Goal: Task Accomplishment & Management: Contribute content

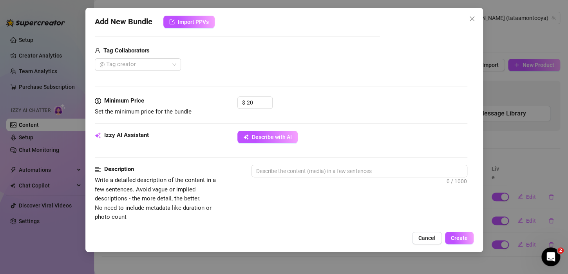
scroll to position [196, 0]
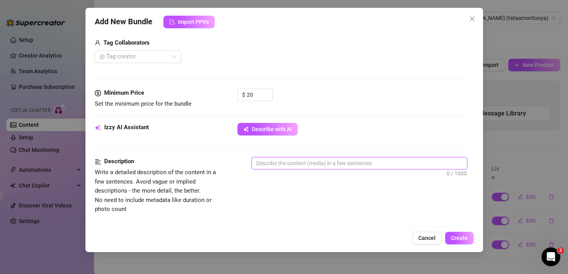
click at [293, 162] on textarea at bounding box center [359, 164] width 215 height 12
click at [274, 161] on textarea at bounding box center [359, 164] width 215 height 12
click at [272, 160] on textarea at bounding box center [359, 164] width 215 height 12
paste textarea "Compilation of [PERSON_NAME]'s cumshot shows"
type textarea "Compilation of [PERSON_NAME]'s cumshot shows"
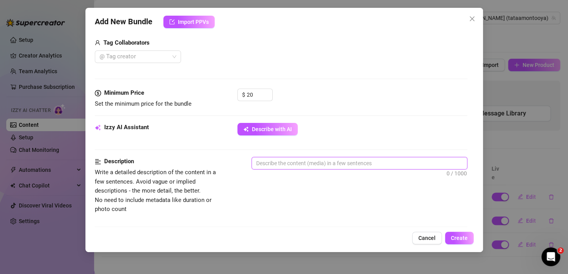
type textarea "Compilation of [PERSON_NAME]'s cumshot shows"
click at [373, 158] on textarea "Compilation of [PERSON_NAME]'s cumshot shows" at bounding box center [359, 164] width 215 height 12
click at [372, 165] on textarea "Compilation of [PERSON_NAME]'s cumshot shows" at bounding box center [359, 164] width 215 height 12
type textarea "Compilation of [PERSON_NAME]'s cumshot shows"
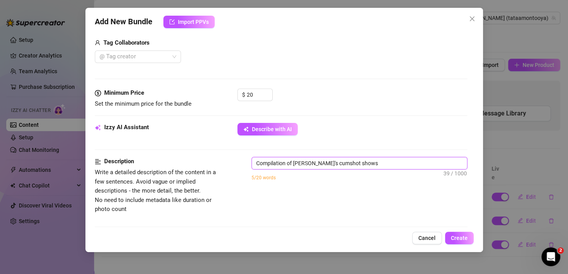
type textarea "Compilation of [PERSON_NAME]'s cumshot shows 2"
type textarea "Compilation of [PERSON_NAME]'s cumshot shows 20"
type textarea "Compilation of [PERSON_NAME]'s cumshot shows 202"
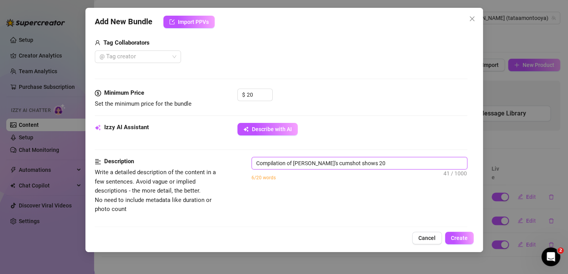
type textarea "Compilation of [PERSON_NAME]'s cumshot shows 202"
type textarea "Compilation of [PERSON_NAME]'s cumshot shows 2024"
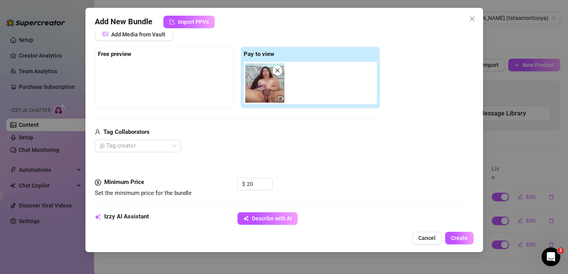
scroll to position [235, 0]
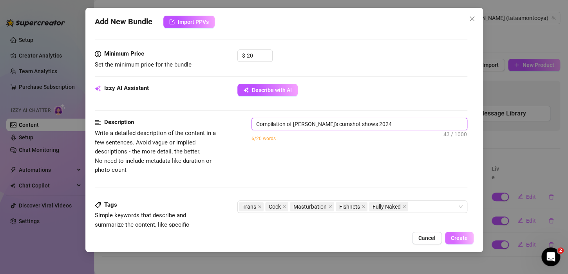
type textarea "Compilation of [PERSON_NAME]'s cumshot shows 2024"
click at [454, 239] on span "Create" at bounding box center [459, 238] width 17 height 6
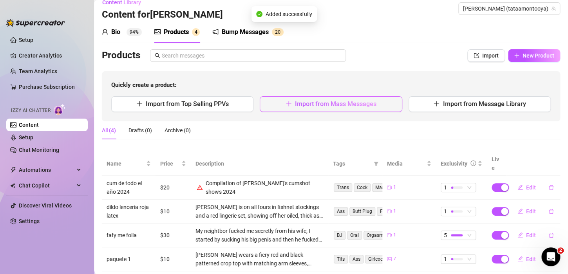
scroll to position [21, 0]
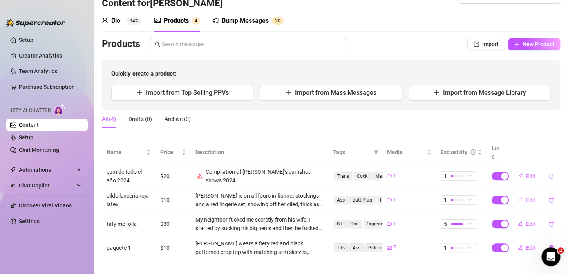
click at [527, 197] on span "Edit" at bounding box center [532, 200] width 10 height 6
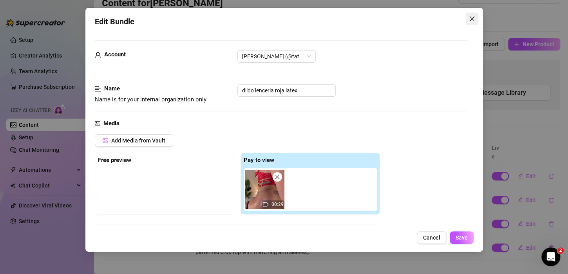
click at [472, 24] on button "Close" at bounding box center [472, 19] width 13 height 13
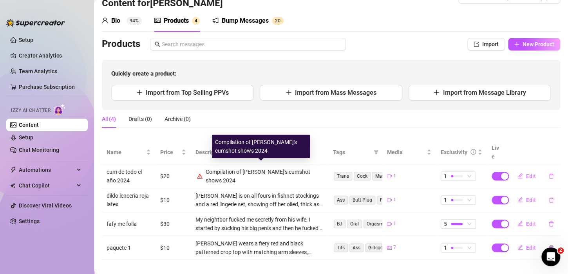
click at [260, 168] on div "Compilation of [PERSON_NAME]'s cumshot shows 2024" at bounding box center [265, 176] width 118 height 17
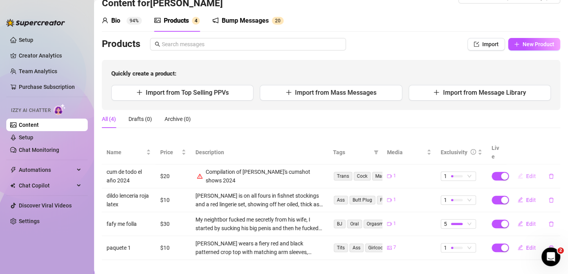
click at [527, 173] on span "Edit" at bounding box center [532, 176] width 10 height 6
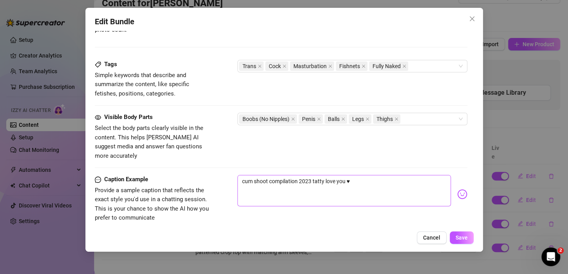
scroll to position [392, 0]
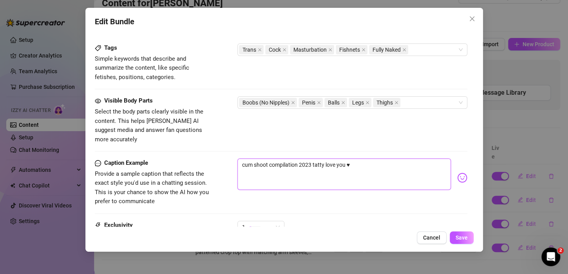
click at [388, 168] on textarea "cum shoot compilation 2023 tatty love you ♥" at bounding box center [345, 174] width 214 height 31
click at [310, 159] on textarea "cum shoot compilation 2023 tatty love you ♥" at bounding box center [345, 174] width 214 height 31
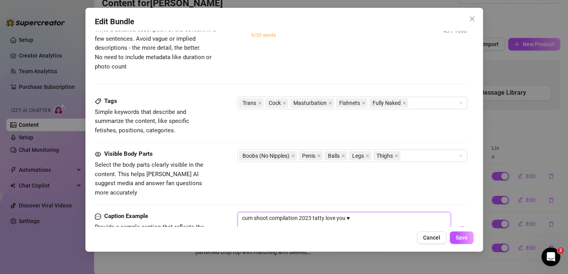
scroll to position [274, 0]
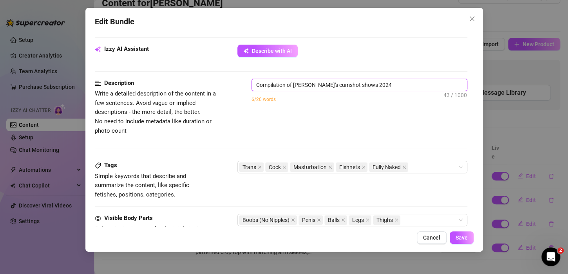
click at [311, 87] on textarea "Compilation of [PERSON_NAME]'s cumshot shows 2024" at bounding box center [359, 85] width 215 height 12
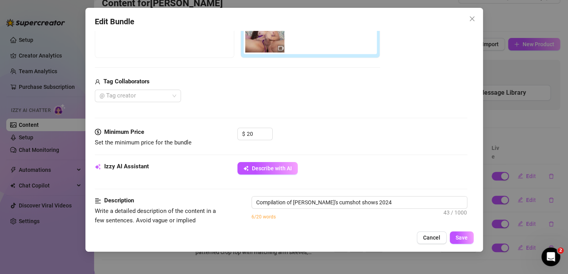
click at [354, 118] on div "Media Add Media from Vault Free preview Pay to view Tag Collaborators @ Tag cre…" at bounding box center [281, 44] width 373 height 165
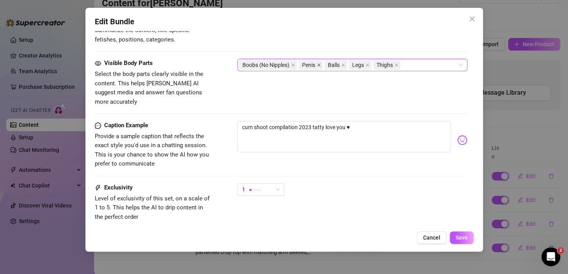
scroll to position [431, 0]
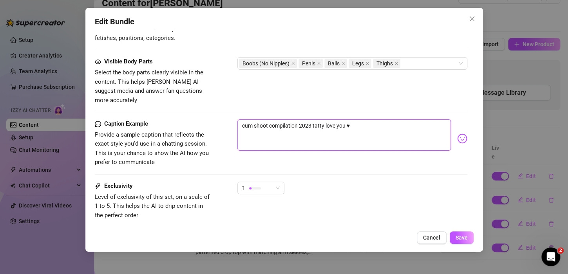
click at [311, 120] on textarea "cum shoot compilation 2023 tatty love you ♥" at bounding box center [345, 135] width 214 height 31
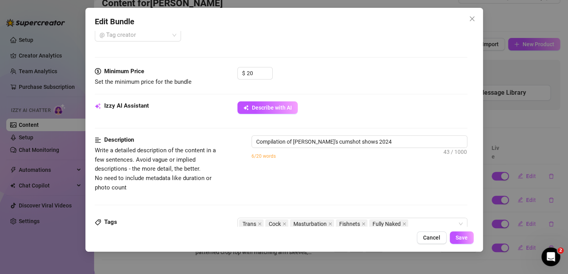
scroll to position [196, 0]
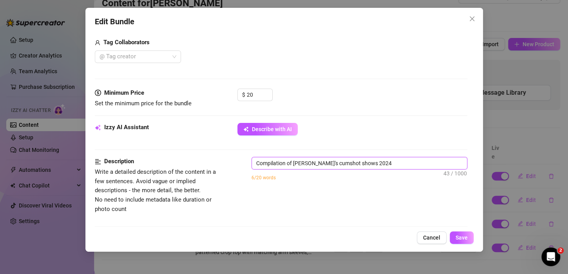
click at [368, 163] on textarea "Compilation of [PERSON_NAME]'s cumshot shows 2024" at bounding box center [359, 164] width 215 height 12
type textarea "Compilation of [PERSON_NAME]'s cumshot shows 202"
type textarea "Compilation of [PERSON_NAME]'s cumshot shows 2023"
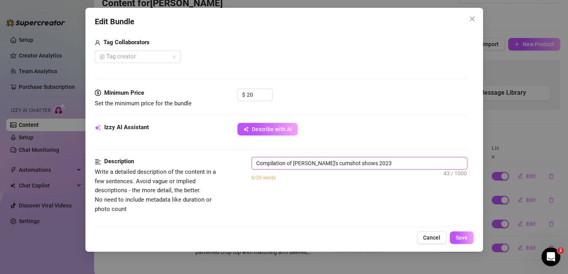
type textarea "Compilation of [PERSON_NAME]'s cumshot shows 2023"
click at [387, 161] on textarea "Compilation of [PERSON_NAME]'s cumshot shows 2023" at bounding box center [359, 164] width 215 height 12
drag, startPoint x: 369, startPoint y: 167, endPoint x: 356, endPoint y: 165, distance: 13.4
click at [356, 165] on textarea "Compilation of [PERSON_NAME]'s cumshot shows 2023" at bounding box center [359, 164] width 215 height 12
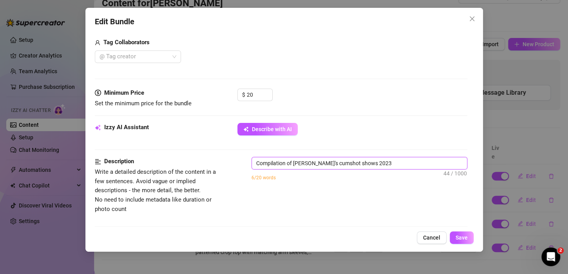
type textarea "Compilation of [PERSON_NAME]'s cumshot shows"
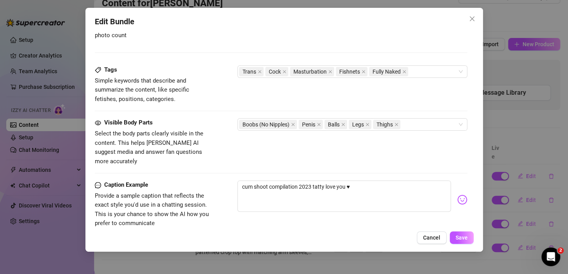
scroll to position [392, 0]
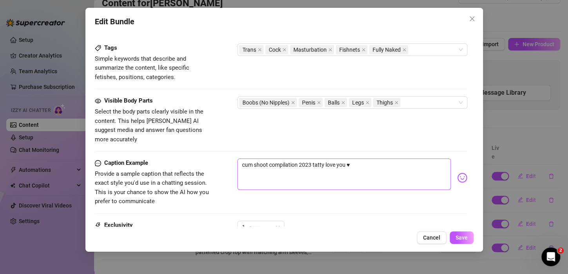
type textarea "Compilation of [PERSON_NAME]'s cumshot shows"
click at [360, 160] on textarea "cum shoot compilation 2023 tatty love you ♥" at bounding box center [345, 174] width 214 height 31
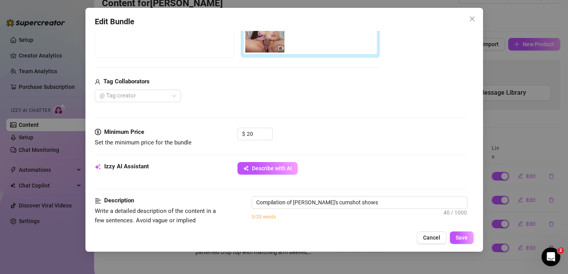
scroll to position [157, 0]
click at [365, 198] on textarea "Compilation of [PERSON_NAME]'s cumshot shows" at bounding box center [359, 203] width 215 height 12
type textarea "Compilation of [PERSON_NAME]'s cumshot shows s"
type textarea "Compilation of [PERSON_NAME]'s cumshot shows sh"
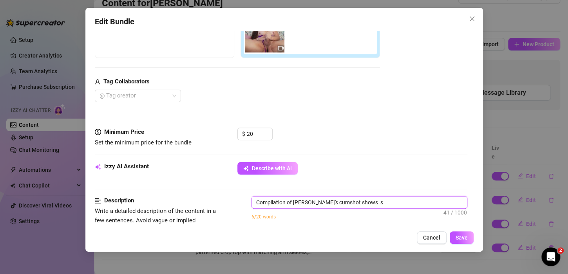
type textarea "Compilation of [PERSON_NAME]'s cumshot shows sh"
type textarea "Compilation of [PERSON_NAME]'s cumshot shows she"
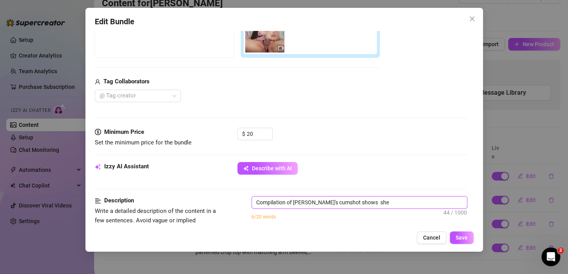
type textarea "Compilation of [PERSON_NAME]'s cumshot shows she e"
type textarea "Compilation of [PERSON_NAME]'s cumshot shows she en"
type textarea "Compilation of [PERSON_NAME]'s cumshot shows she enj"
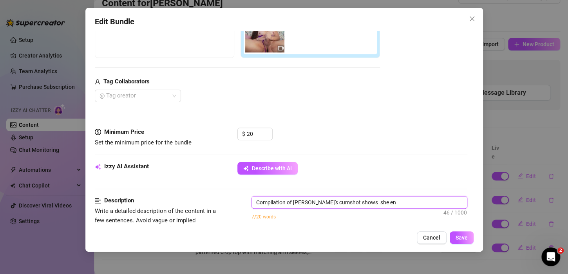
type textarea "Compilation of [PERSON_NAME]'s cumshot shows she enj"
type textarea "Compilation of [PERSON_NAME]'s cumshot shows she enjo"
type textarea "Compilation of [PERSON_NAME]'s cumshot shows she enjoy"
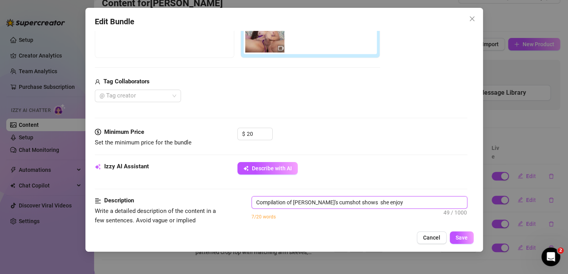
type textarea "Compilation of [PERSON_NAME]'s cumshot shows she enjoy"
type textarea "Compilation of [PERSON_NAME]'s cumshot shows she enjoy s"
type textarea "Compilation of [PERSON_NAME]'s cumshot shows she enjoy so"
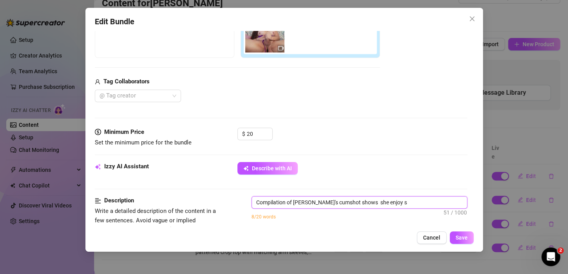
type textarea "Compilation of [PERSON_NAME]'s cumshot shows she enjoy so"
type textarea "Compilation of [PERSON_NAME]'s cumshot shows she enjoy so m"
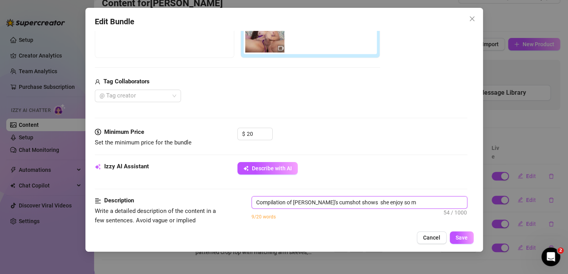
type textarea "Compilation of [PERSON_NAME]'s cumshot shows she enjoy so mu"
type textarea "Compilation of [PERSON_NAME]'s cumshot shows she enjoy so muc"
type textarea "Compilation of [PERSON_NAME]'s cumshot shows she enjoy so much"
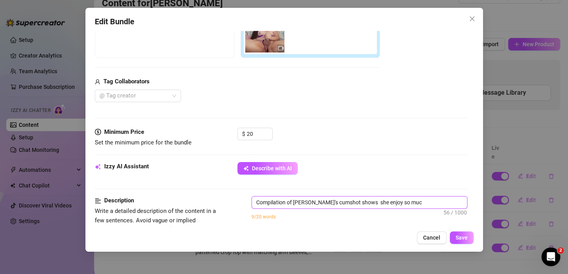
type textarea "Compilation of [PERSON_NAME]'s cumshot shows she enjoy so much"
type textarea "Compilation of [PERSON_NAME]'s cumshot shows she enjoy so much t"
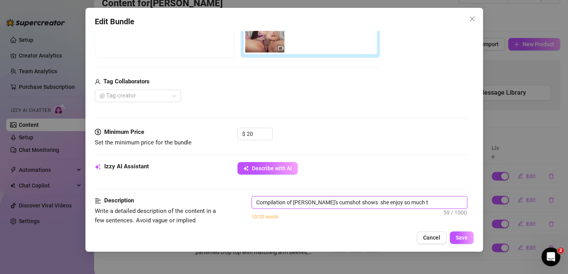
type textarea "Compilation of [PERSON_NAME]'s cumshot shows she enjoy so much to"
type textarea "Compilation of [PERSON_NAME]'s cumshot shows she enjoy so much to k"
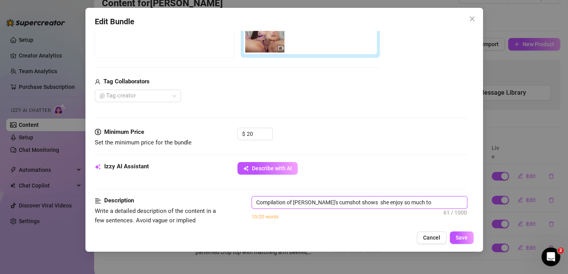
type textarea "Compilation of [PERSON_NAME]'s cumshot shows she enjoy so much to k"
type textarea "Compilation of [PERSON_NAME]'s cumshot shows she enjoy so much to"
type textarea "Compilation of [PERSON_NAME]'s cumshot shows she enjoy so much to j"
type textarea "Compilation of [PERSON_NAME]'s cumshot shows she enjoy so much to je"
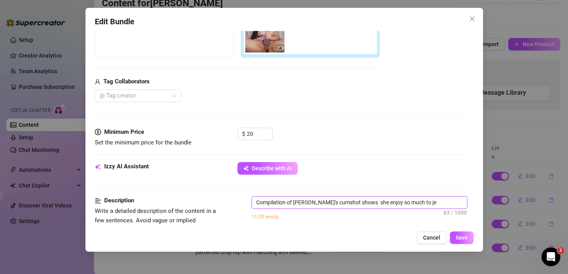
type textarea "Compilation of [PERSON_NAME]'s cumshot shows she enjoy so much to jer"
type textarea "Compilation of [PERSON_NAME]'s cumshot shows she enjoy so much to jerk"
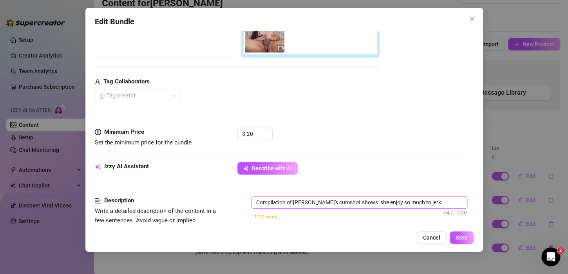
type textarea "Compilation of [PERSON_NAME]'s cumshot shows she enjoy so much to jerk"
type textarea "Compilation of [PERSON_NAME]'s cumshot shows she enjoy so much to jerk o"
type textarea "Compilation of [PERSON_NAME]'s cumshot shows she enjoy so much to jerk of"
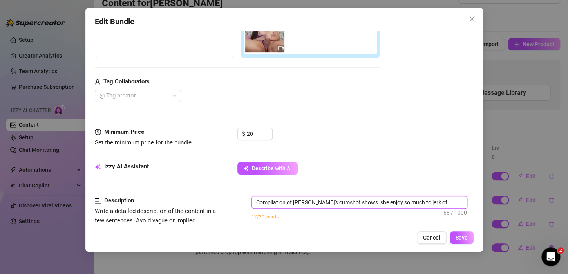
type textarea "Compilation of [PERSON_NAME]'s cumshot shows she enjoy so much to jerk off"
type textarea "Compilation of [PERSON_NAME]'s cumshot shows she enjoy so much to jerk off a"
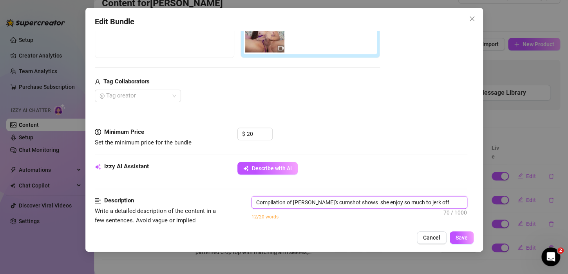
type textarea "Compilation of [PERSON_NAME]'s cumshot shows she enjoy so much to jerk off a"
type textarea "Compilation of [PERSON_NAME]'s cumshot shows she enjoy so much to jerk off an"
type textarea "Compilation of [PERSON_NAME]'s cumshot shows she enjoy so much to jerk off and"
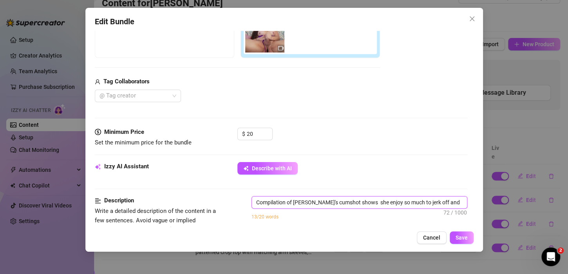
type textarea "Compilation of [PERSON_NAME]'s cumshot shows she enjoy so much to jerk off and"
type textarea "Compilation of [PERSON_NAME]'s cumshot shows she enjoy so much to jerk off and h"
type textarea "Compilation of [PERSON_NAME]'s cumshot shows she enjoy so much to jerk off and …"
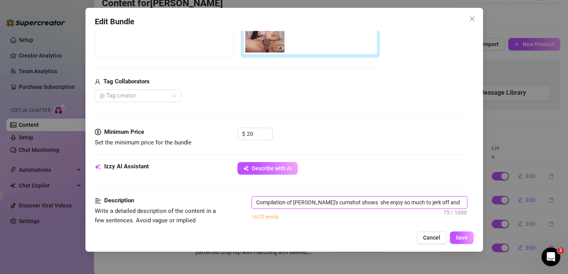
type textarea "Compilation of [PERSON_NAME]'s cumshot shows she enjoy so much to jerk off and …"
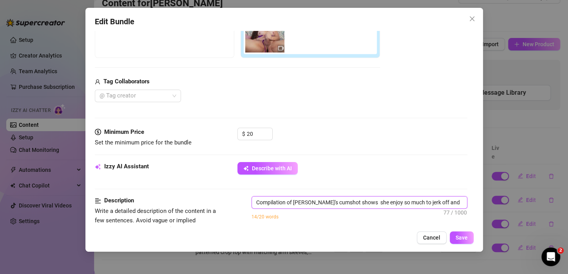
type textarea "Compilation of [PERSON_NAME]'s cumshot shows she enjoy so much to jerk off and …"
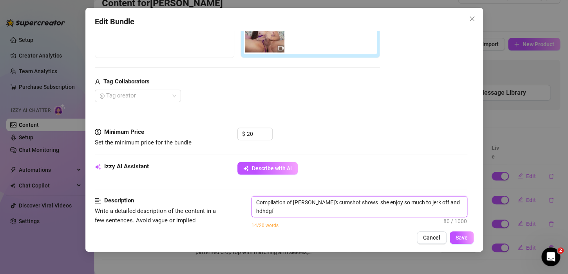
type textarea "Compilation of [PERSON_NAME]'s cumshot shows she enjoy so much to jerk off and …"
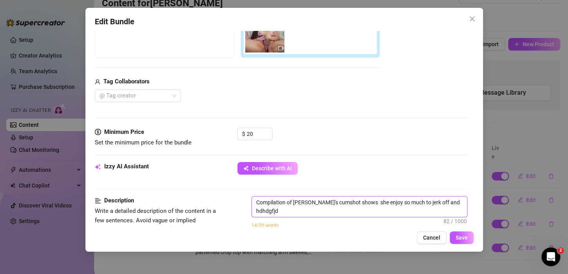
type textarea "Compilation of [PERSON_NAME]'s cumshot shows she enjoy so much to jerk off and …"
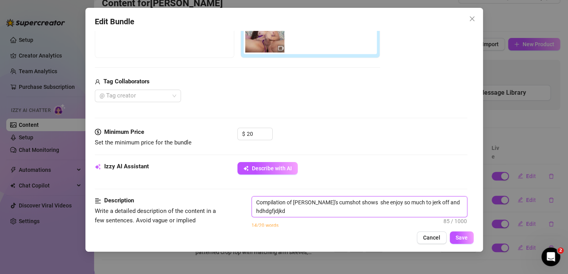
type textarea "Compilation of [PERSON_NAME]'s cumshot shows she enjoy so much to jerk off and …"
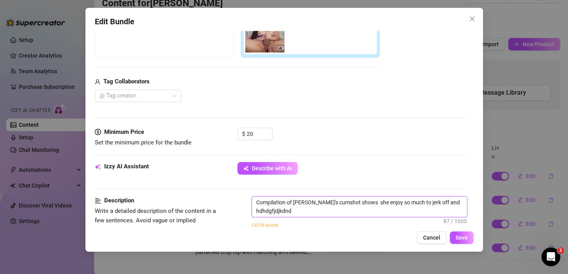
type textarea "Compilation of [PERSON_NAME]'s cumshot shows she enjoy so much to jerk off and …"
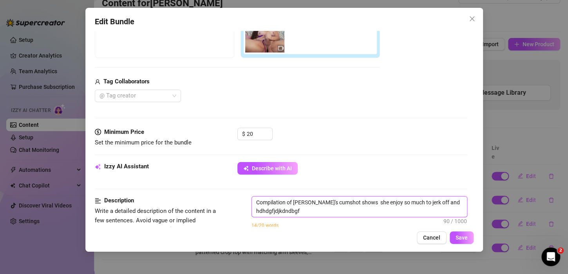
type textarea "Compilation of [PERSON_NAME]'s cumshot shows she enjoy so much to jerk off and …"
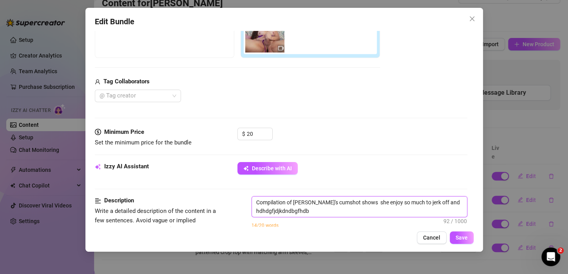
type textarea "Compilation of [PERSON_NAME]'s cumshot shows she enjoy so much to jerk off and …"
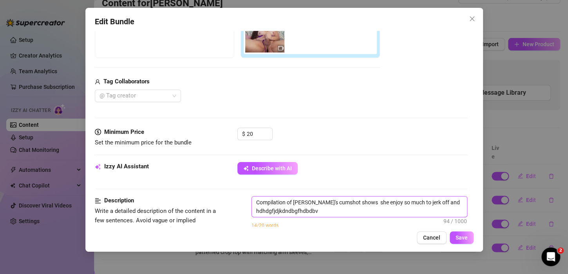
type textarea "Compilation of [PERSON_NAME]'s cumshot shows she enjoy so much to jerk off and …"
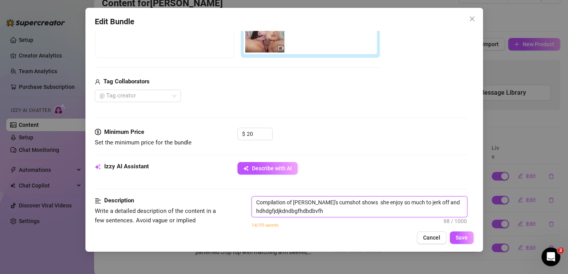
type textarea "Compilation of [PERSON_NAME]'s cumshot shows she enjoy so much to jerk off and …"
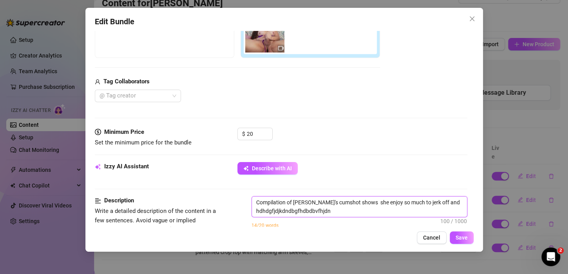
type textarea "Compilation of [PERSON_NAME]'s cumshot shows she enjoy so much to jerk off and …"
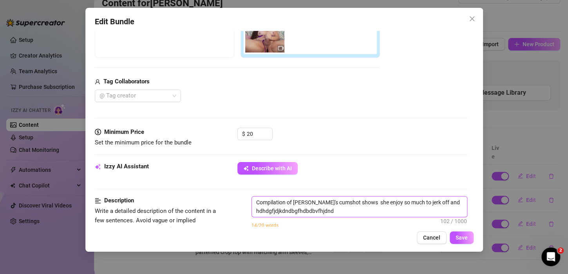
type textarea "Compilation of [PERSON_NAME]'s cumshot shows she enjoy so much to jerk off and …"
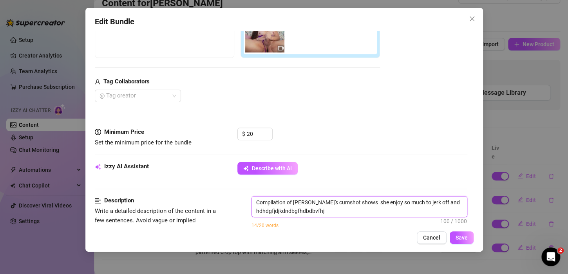
type textarea "Compilation of [PERSON_NAME]'s cumshot shows she enjoy so much to jerk off and …"
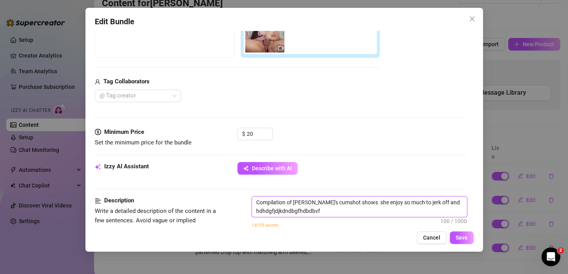
type textarea "Compilation of [PERSON_NAME]'s cumshot shows she enjoy so much to jerk off and …"
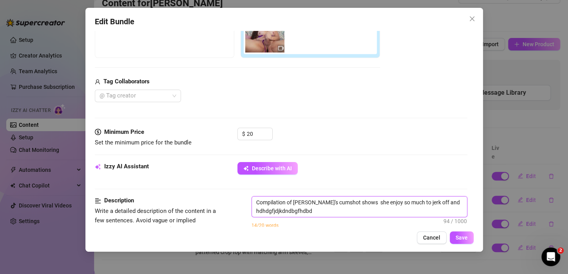
type textarea "Compilation of [PERSON_NAME]'s cumshot shows she enjoy so much to jerk off and …"
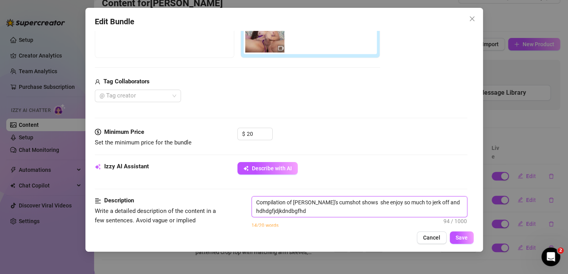
type textarea "Compilation of [PERSON_NAME]'s cumshot shows she enjoy so much to jerk off and …"
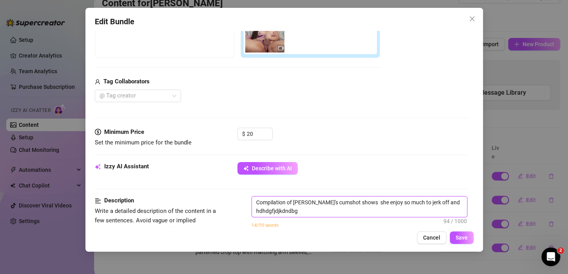
type textarea "Compilation of [PERSON_NAME]'s cumshot shows she enjoy so much to jerk off and …"
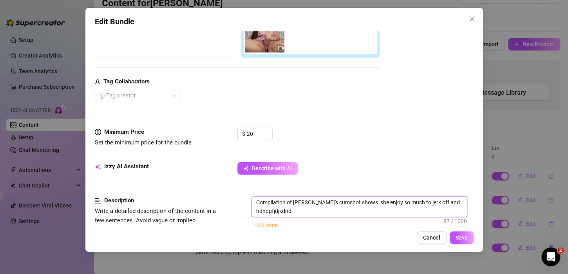
type textarea "Compilation of [PERSON_NAME]'s cumshot shows she enjoy so much to jerk off and …"
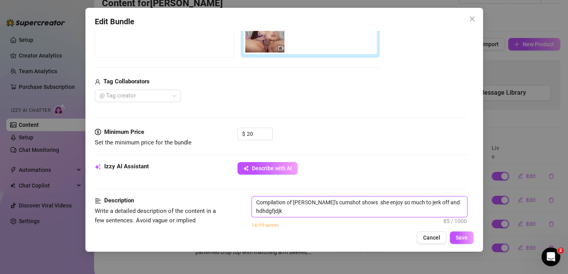
type textarea "Compilation of [PERSON_NAME]'s cumshot shows she enjoy so much to jerk off and …"
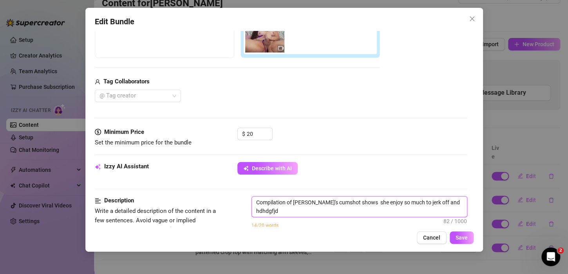
type textarea "Compilation of [PERSON_NAME]'s cumshot shows she enjoy so much to jerk off and …"
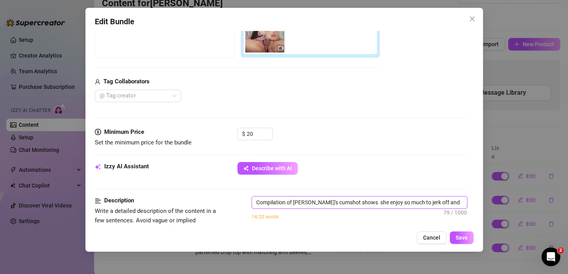
type textarea "Compilation of [PERSON_NAME]'s cumshot shows she enjoy so much to jerk off and …"
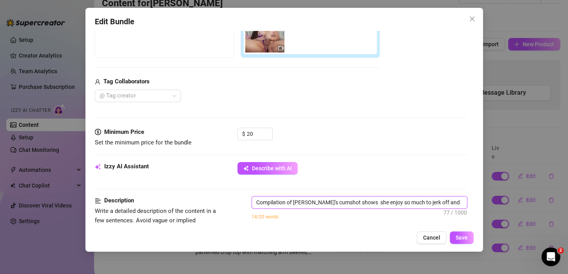
type textarea "Compilation of [PERSON_NAME]'s cumshot shows she enjoy so much to jerk off and …"
type textarea "Compilation of [PERSON_NAME]'s cumshot shows she enjoy so much to jerk off and h"
type textarea "Compilation of [PERSON_NAME]'s cumshot shows she enjoy so much to jerk off and"
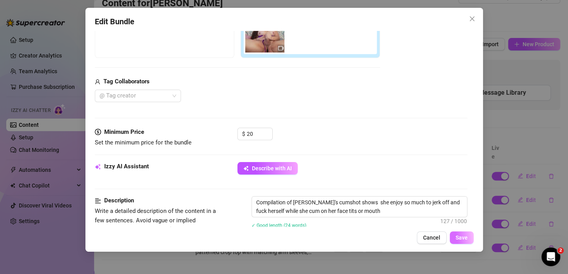
click at [463, 241] on span "Save" at bounding box center [462, 238] width 12 height 6
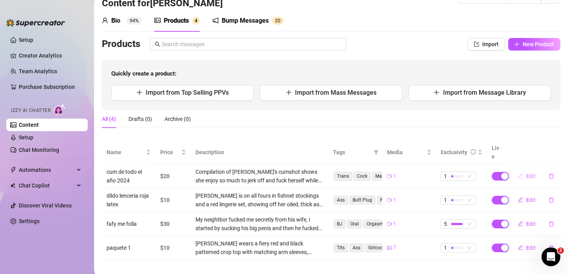
click at [527, 173] on span "Edit" at bounding box center [532, 176] width 10 height 6
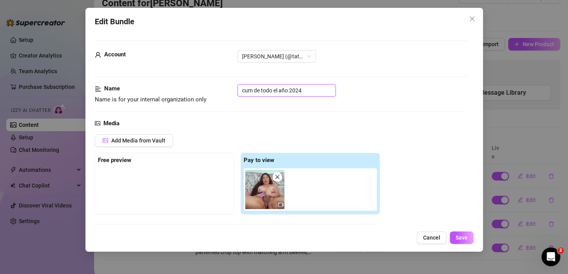
click at [319, 92] on input "cum de todo el año 2024" at bounding box center [287, 90] width 98 height 13
click at [463, 234] on button "Save" at bounding box center [462, 238] width 24 height 13
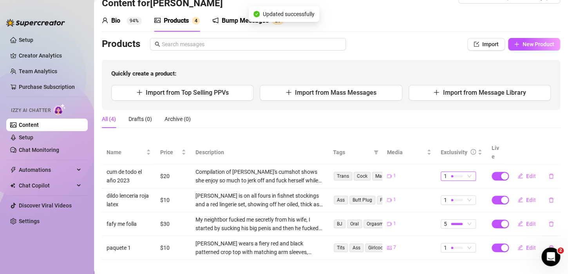
click at [455, 173] on div at bounding box center [457, 176] width 12 height 7
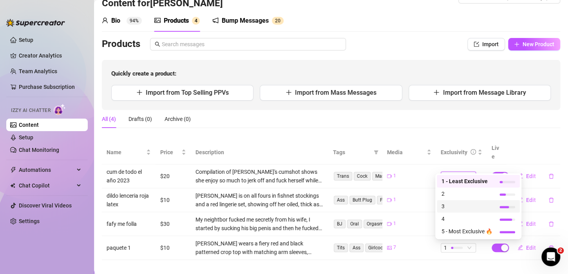
click at [462, 204] on span "3" at bounding box center [467, 206] width 51 height 9
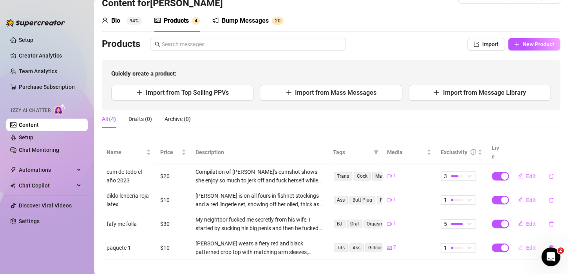
click at [527, 245] on span "Edit" at bounding box center [532, 248] width 10 height 6
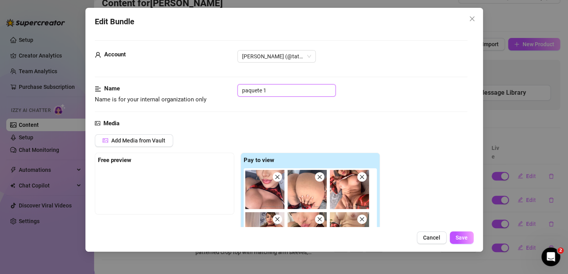
click at [283, 90] on input "paquete 1" at bounding box center [287, 90] width 98 height 13
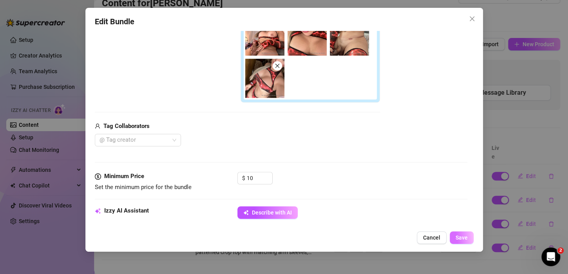
click at [457, 234] on button "Save" at bounding box center [462, 238] width 24 height 13
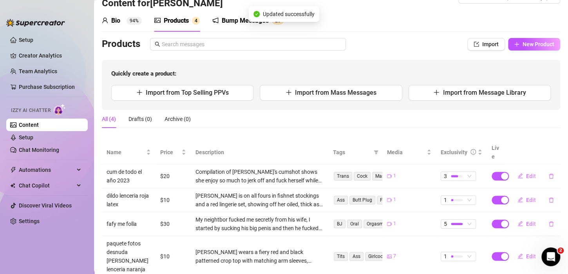
scroll to position [29, 0]
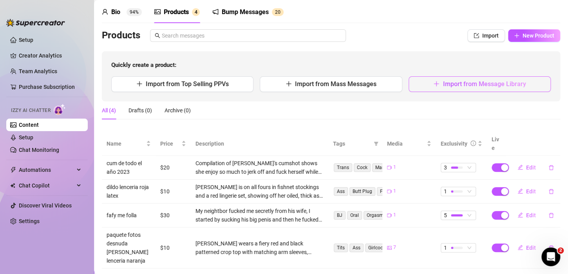
click at [470, 85] on span "Import from Message Library" at bounding box center [484, 83] width 83 height 7
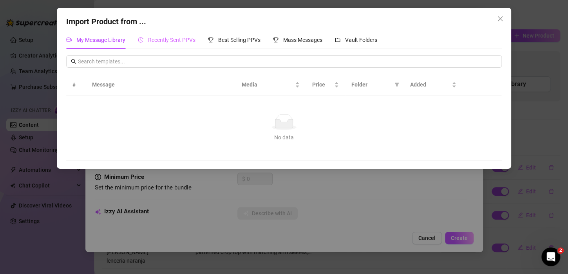
click at [169, 33] on div "Recently Sent PPVs" at bounding box center [167, 40] width 58 height 18
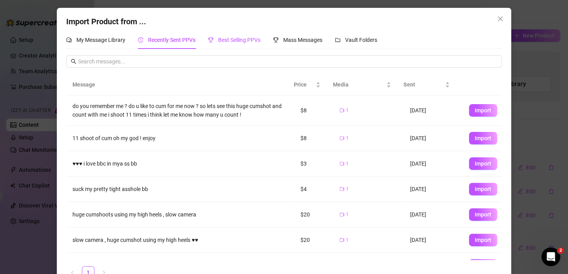
click at [225, 42] on span "Best Selling PPVs" at bounding box center [239, 40] width 42 height 6
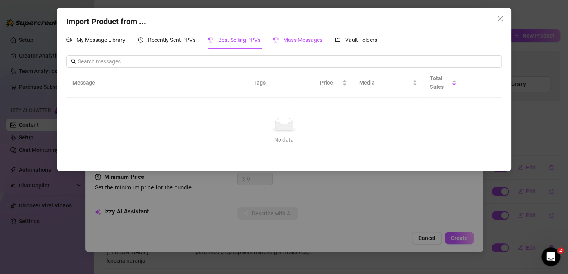
click at [307, 39] on span "Mass Messages" at bounding box center [302, 40] width 39 height 6
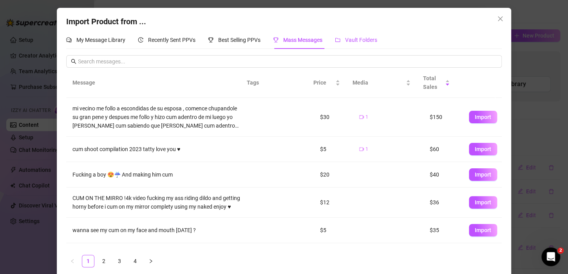
click at [359, 40] on span "Vault Folders" at bounding box center [361, 40] width 32 height 6
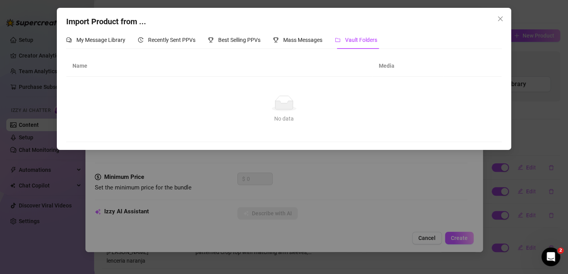
click at [383, 93] on td "No data No data" at bounding box center [284, 109] width 436 height 65
click at [389, 64] on th "Media" at bounding box center [408, 66] width 71 height 22
drag, startPoint x: 114, startPoint y: 50, endPoint x: 106, endPoint y: 59, distance: 11.9
click at [114, 51] on div "My Message Library Recently Sent PPVs Best Selling PPVs Mass Messages Vault Fol…" at bounding box center [284, 86] width 436 height 111
click at [291, 41] on span "Mass Messages" at bounding box center [302, 40] width 39 height 6
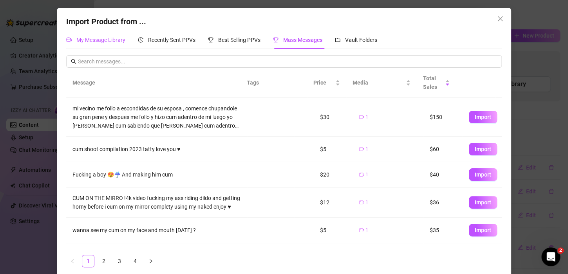
click at [100, 42] on span "My Message Library" at bounding box center [100, 40] width 49 height 6
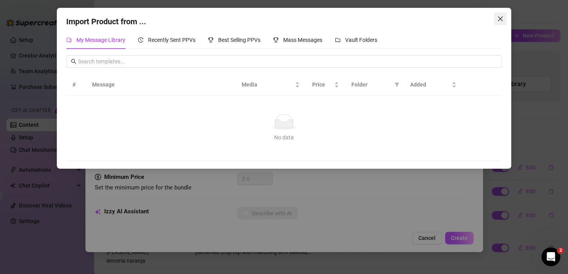
click at [497, 18] on span "Close" at bounding box center [500, 19] width 13 height 6
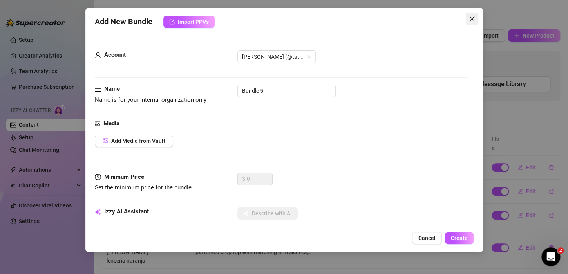
click at [469, 22] on icon "close" at bounding box center [472, 19] width 6 height 6
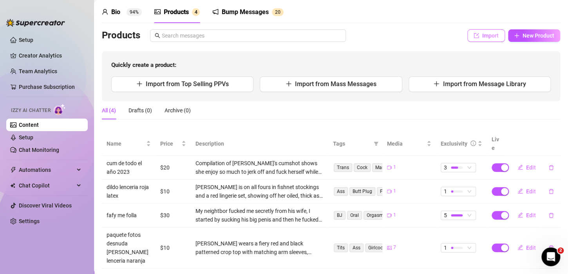
click at [486, 36] on span "Import" at bounding box center [491, 36] width 16 height 6
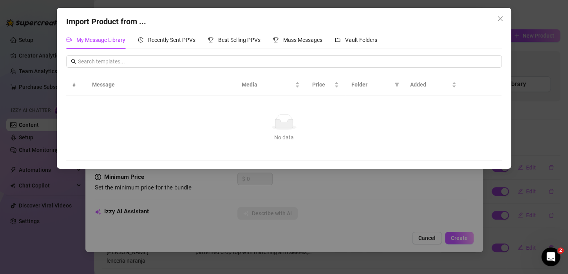
click at [160, 52] on div "My Message Library Recently Sent PPVs Best Selling PPVs Mass Messages Vault Fol…" at bounding box center [284, 96] width 436 height 130
click at [169, 40] on span "Recently Sent PPVs" at bounding box center [171, 40] width 47 height 6
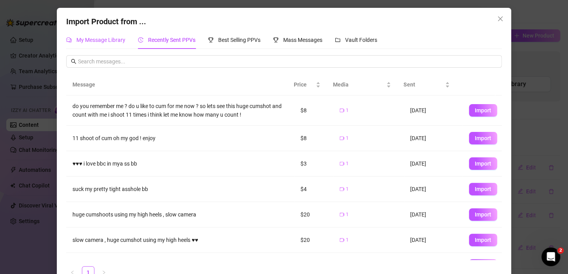
click at [113, 40] on span "My Message Library" at bounding box center [100, 40] width 49 height 6
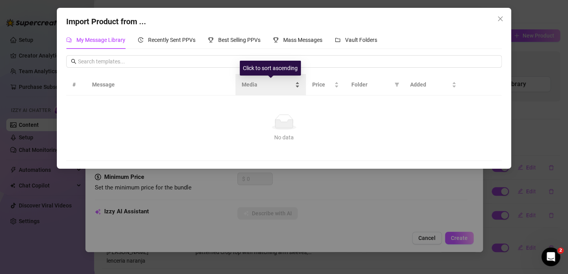
drag, startPoint x: 255, startPoint y: 89, endPoint x: 272, endPoint y: 87, distance: 17.7
click at [255, 89] on div "Media" at bounding box center [271, 84] width 58 height 9
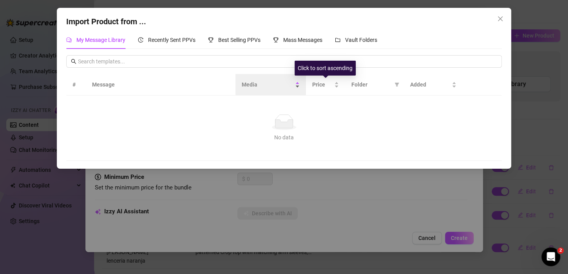
click at [263, 82] on span "Media" at bounding box center [268, 84] width 52 height 9
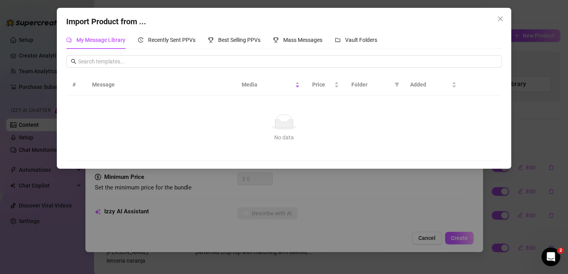
click at [502, 21] on icon "close" at bounding box center [501, 19] width 6 height 6
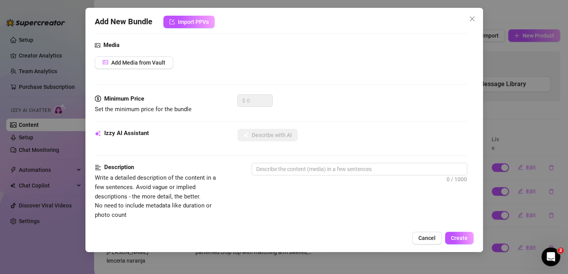
scroll to position [0, 0]
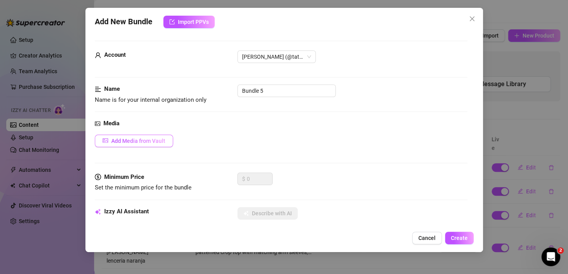
click at [143, 142] on span "Add Media from Vault" at bounding box center [138, 141] width 54 height 6
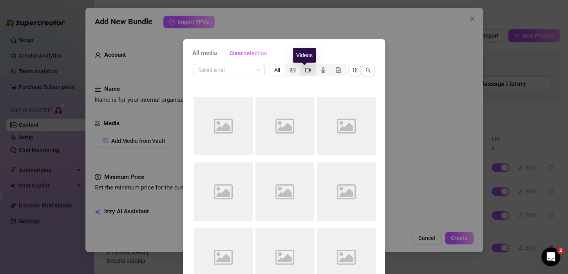
click at [305, 68] on icon "video-camera" at bounding box center [307, 69] width 5 height 5
click at [302, 66] on input "segmented control" at bounding box center [302, 66] width 0 height 0
click at [277, 90] on div "Select a list All Image placeholder Image placeholder Image placeholder Image p…" at bounding box center [284, 178] width 183 height 230
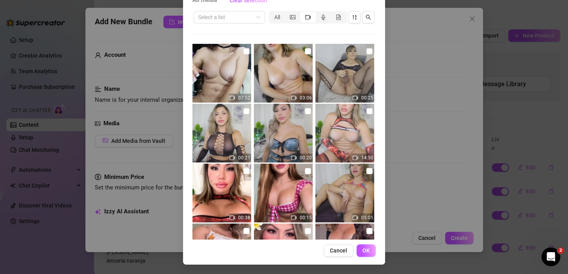
click at [272, 85] on img at bounding box center [283, 73] width 59 height 59
click at [363, 248] on span "OK" at bounding box center [366, 251] width 7 height 6
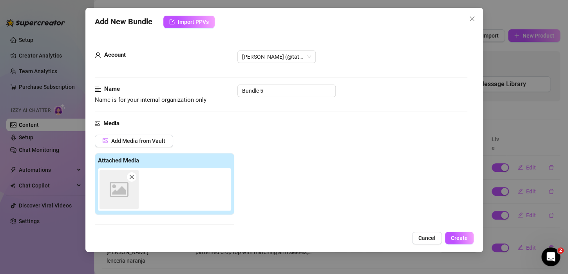
scroll to position [123, 0]
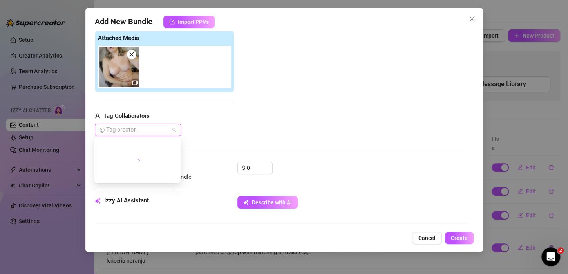
click at [148, 134] on div at bounding box center [133, 130] width 75 height 11
click at [171, 109] on div "Add Media from Vault Attached Media Tag Collaborators @ Tag creator" at bounding box center [165, 74] width 140 height 125
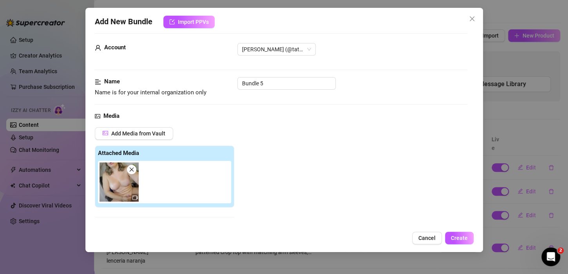
scroll to position [0, 0]
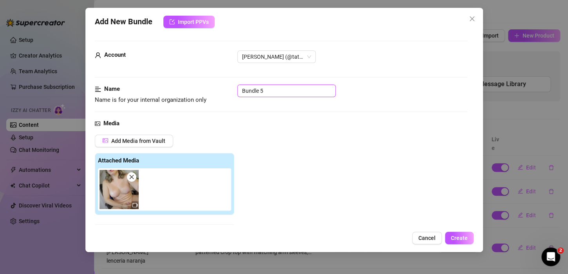
drag, startPoint x: 272, startPoint y: 89, endPoint x: 213, endPoint y: 82, distance: 59.6
click at [309, 92] on input "cum shot on my face" at bounding box center [287, 91] width 98 height 13
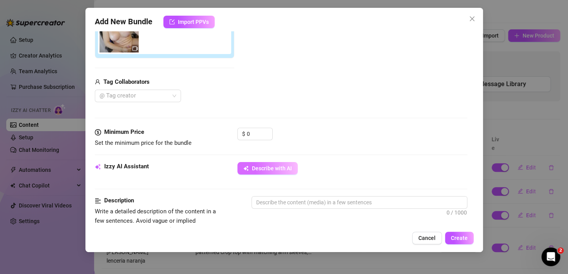
click at [260, 165] on span "Describe with AI" at bounding box center [272, 168] width 40 height 6
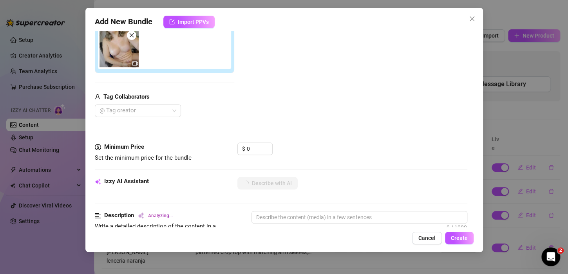
scroll to position [157, 0]
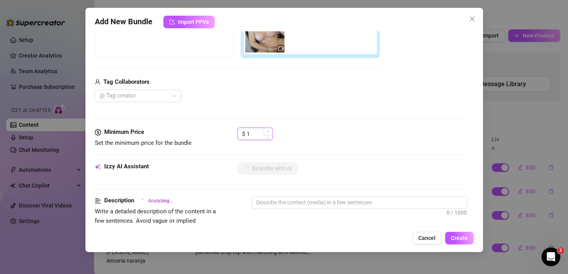
click at [269, 131] on icon "up" at bounding box center [268, 132] width 3 height 3
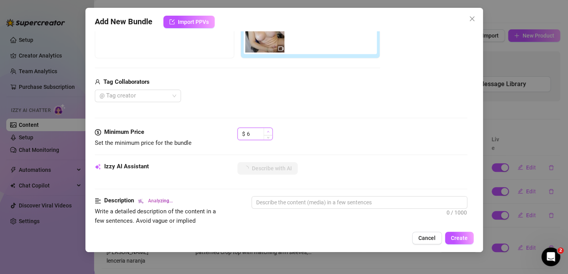
click at [269, 131] on icon "up" at bounding box center [268, 132] width 3 height 3
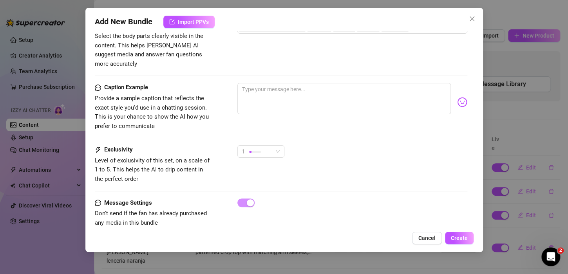
scroll to position [473, 0]
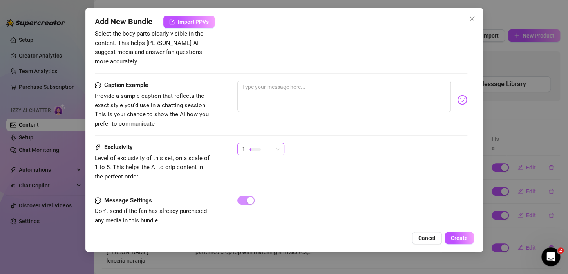
click at [272, 143] on span "1" at bounding box center [261, 149] width 38 height 12
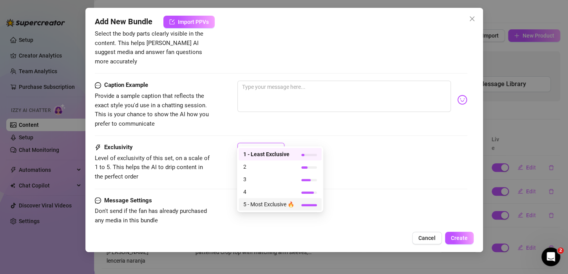
click at [277, 205] on span "5 - Most Exclusive 🔥" at bounding box center [268, 204] width 51 height 9
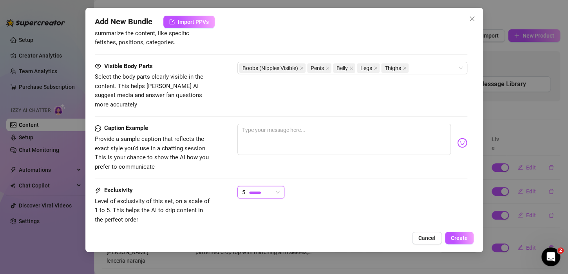
scroll to position [475, 0]
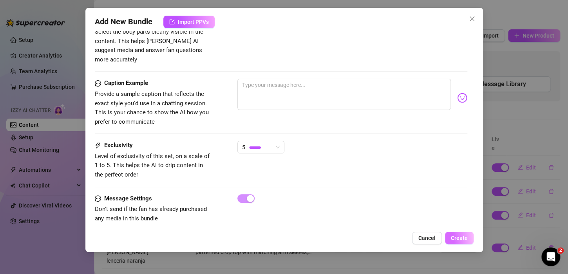
click at [450, 234] on button "Create" at bounding box center [459, 238] width 29 height 13
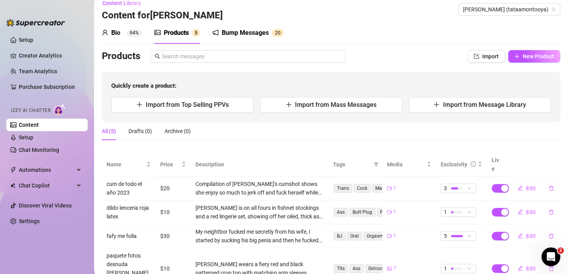
scroll to position [0, 0]
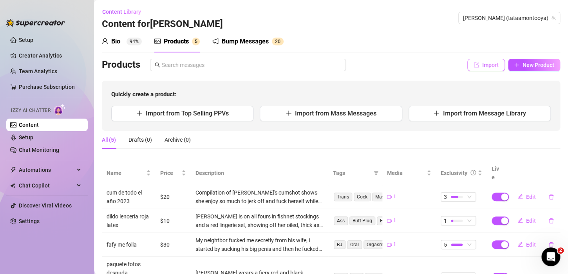
click at [483, 65] on span "Import" at bounding box center [491, 65] width 16 height 6
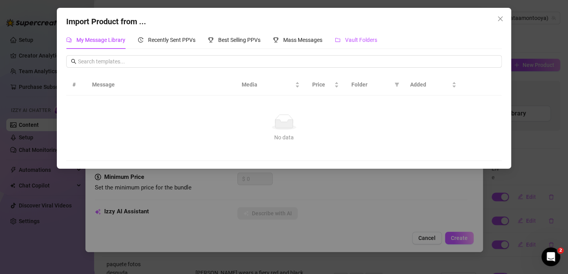
click at [360, 42] on span "Vault Folders" at bounding box center [361, 40] width 32 height 6
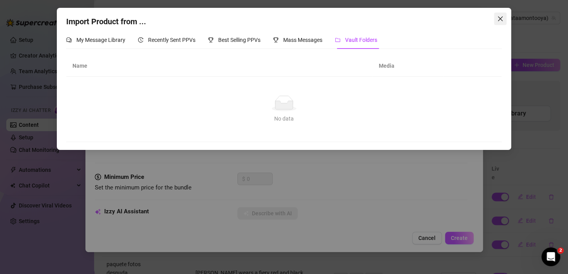
click at [500, 18] on icon "close" at bounding box center [500, 18] width 5 height 5
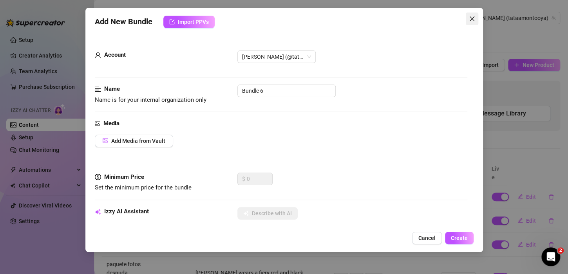
click at [476, 13] on button "Close" at bounding box center [472, 19] width 13 height 13
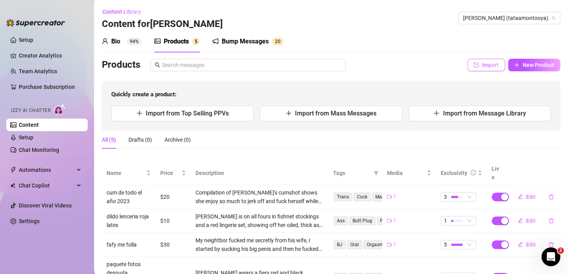
click at [483, 64] on span "Import" at bounding box center [491, 65] width 16 height 6
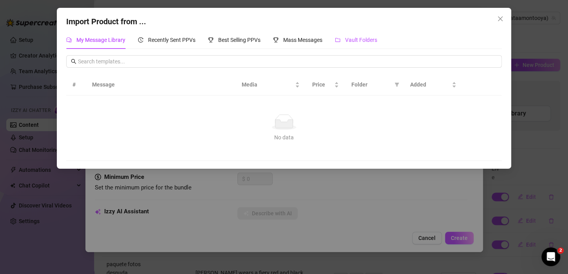
click at [356, 40] on span "Vault Folders" at bounding box center [361, 40] width 32 height 6
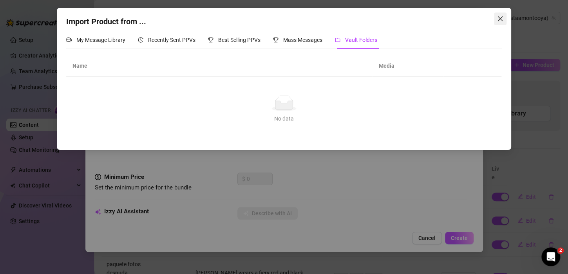
click at [503, 18] on icon "close" at bounding box center [501, 19] width 6 height 6
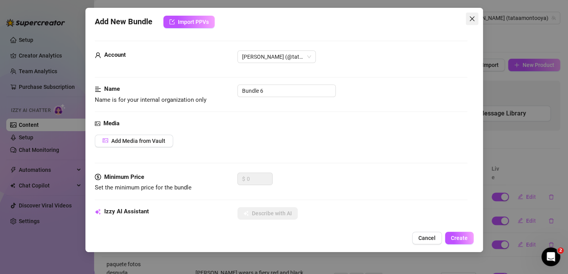
click at [473, 16] on icon "close" at bounding box center [472, 19] width 6 height 6
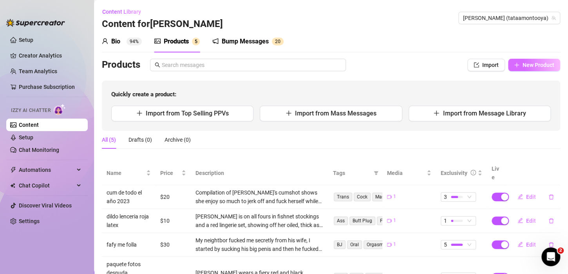
click at [524, 66] on span "New Product" at bounding box center [539, 65] width 32 height 6
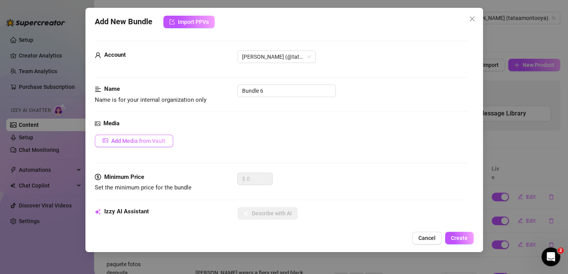
click at [144, 145] on button "Add Media from Vault" at bounding box center [134, 141] width 78 height 13
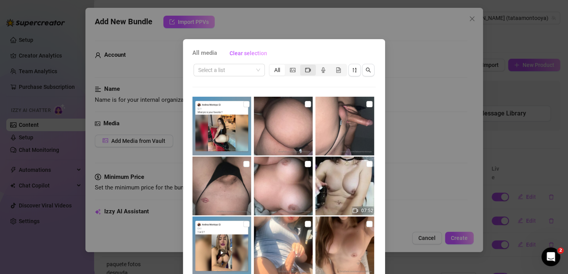
click at [308, 69] on div "segmented control" at bounding box center [307, 70] width 15 height 11
click at [302, 66] on input "segmented control" at bounding box center [302, 66] width 0 height 0
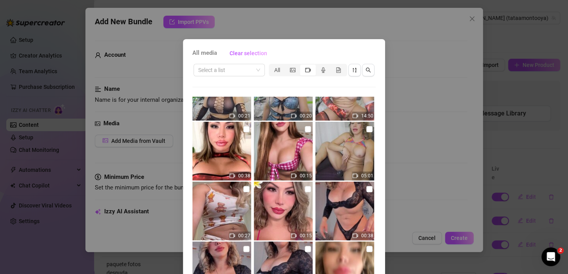
scroll to position [118, 0]
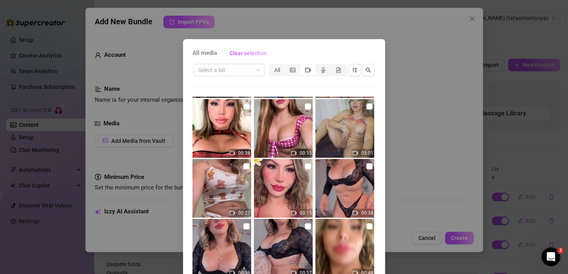
click at [351, 116] on img at bounding box center [345, 128] width 59 height 59
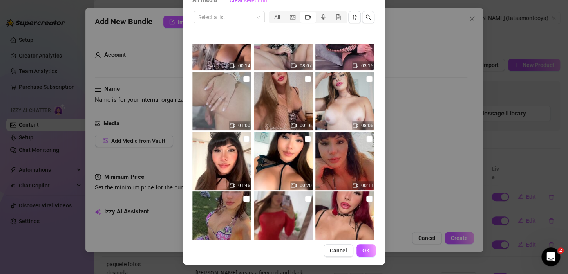
scroll to position [1255, 0]
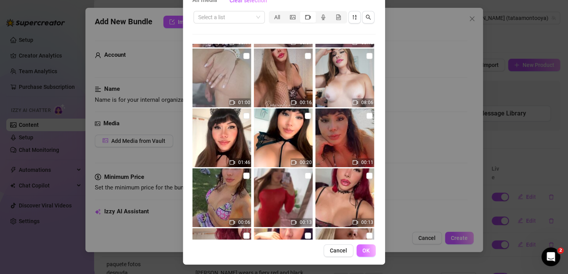
click at [363, 250] on span "OK" at bounding box center [366, 251] width 7 height 6
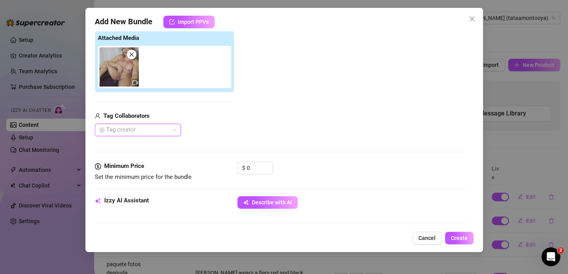
scroll to position [240, 0]
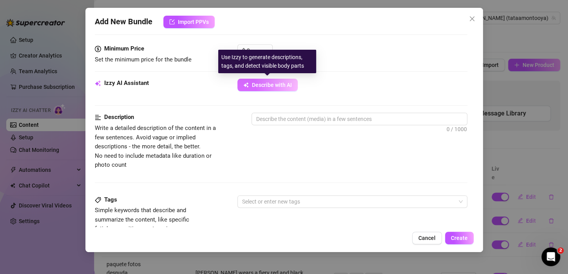
click at [268, 85] on span "Describe with AI" at bounding box center [272, 85] width 40 height 6
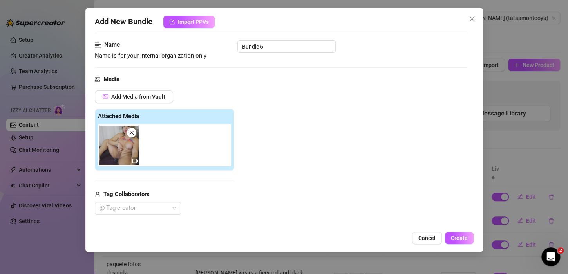
scroll to position [5, 0]
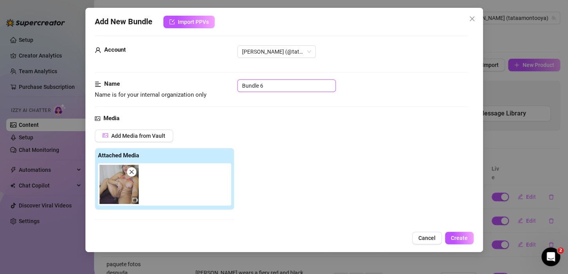
drag, startPoint x: 276, startPoint y: 80, endPoint x: 182, endPoint y: 81, distance: 94.9
click at [182, 81] on div "Name Name is for your internal organization only Bundle 6" at bounding box center [281, 90] width 373 height 20
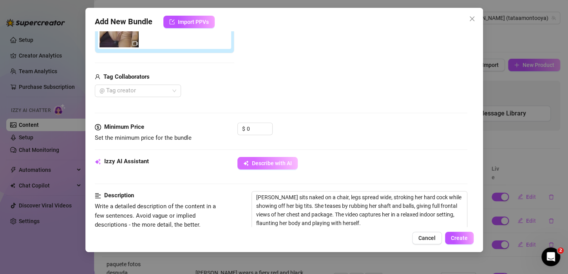
scroll to position [0, 0]
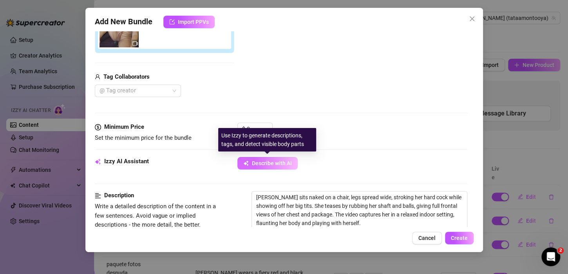
click at [276, 162] on span "Describe with AI" at bounding box center [272, 163] width 40 height 6
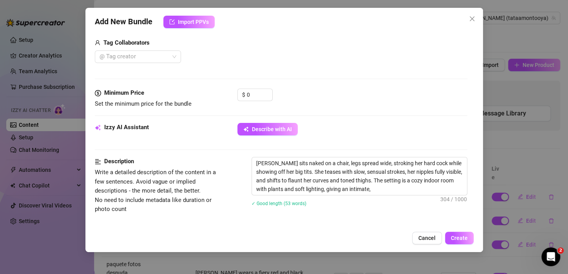
scroll to position [235, 0]
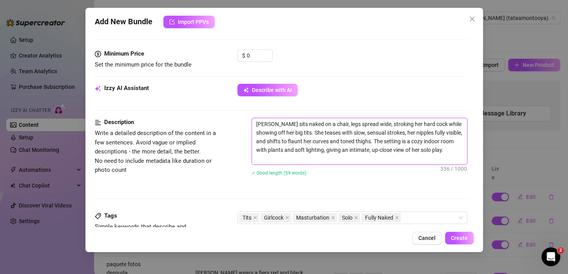
click at [288, 163] on textarea "[PERSON_NAME] sits naked on a chair, legs spread wide, stroking her hard cock w…" at bounding box center [359, 141] width 215 height 46
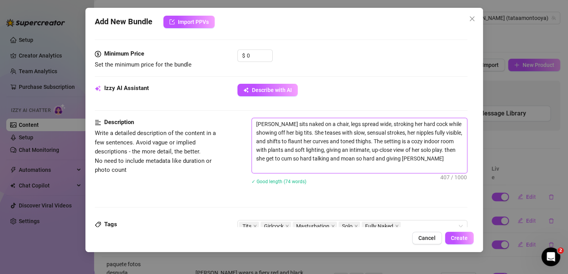
scroll to position [0, 0]
click at [299, 167] on textarea "[PERSON_NAME] sits naked on a chair, legs spread wide, stroking her hard cock w…" at bounding box center [359, 145] width 215 height 55
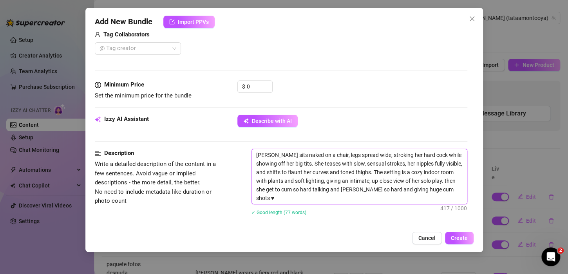
scroll to position [157, 0]
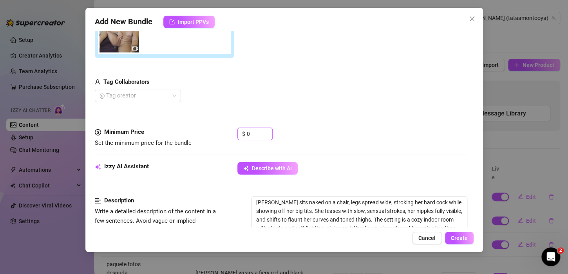
drag, startPoint x: 254, startPoint y: 131, endPoint x: 183, endPoint y: 138, distance: 71.7
click at [183, 138] on div "Minimum Price Set the minimum price for the bundle $ 0" at bounding box center [281, 138] width 373 height 20
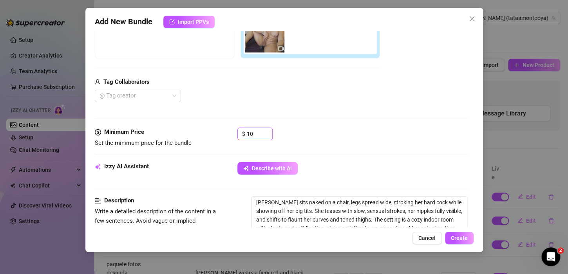
drag, startPoint x: 263, startPoint y: 134, endPoint x: 225, endPoint y: 134, distance: 37.6
click at [225, 134] on div "Minimum Price Set the minimum price for the bundle $ 10" at bounding box center [281, 138] width 373 height 20
click at [454, 240] on span "Create" at bounding box center [459, 238] width 17 height 6
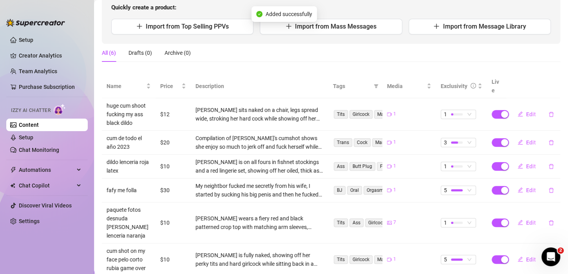
scroll to position [94, 0]
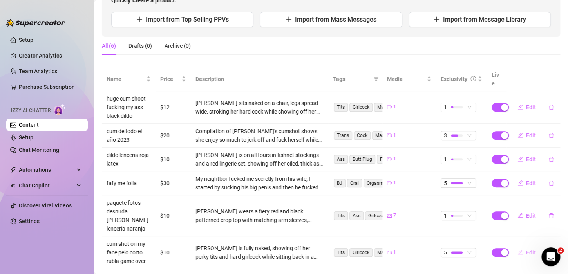
click at [527, 250] on span "Edit" at bounding box center [532, 253] width 10 height 6
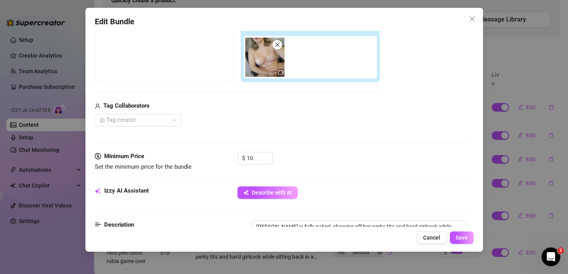
scroll to position [157, 0]
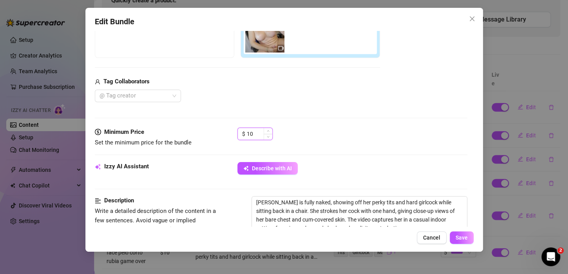
drag, startPoint x: 262, startPoint y: 132, endPoint x: 241, endPoint y: 131, distance: 20.8
click at [241, 131] on div "$ 10" at bounding box center [255, 134] width 35 height 13
click at [459, 239] on span "Save" at bounding box center [462, 238] width 12 height 6
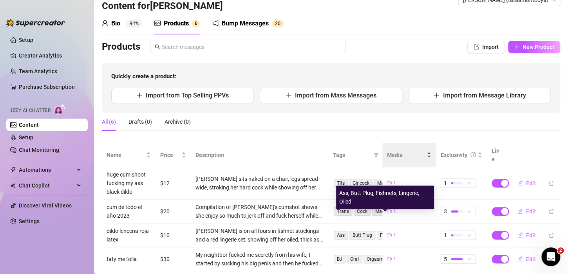
scroll to position [16, 0]
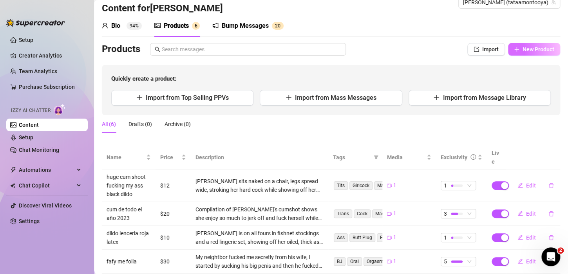
click at [520, 45] on button "New Product" at bounding box center [535, 49] width 52 height 13
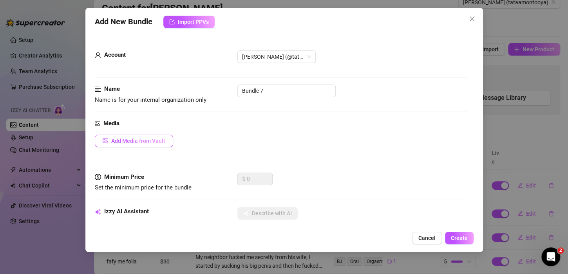
click at [153, 138] on span "Add Media from Vault" at bounding box center [138, 141] width 54 height 6
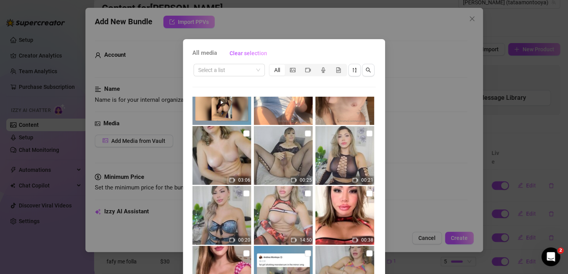
scroll to position [138, 0]
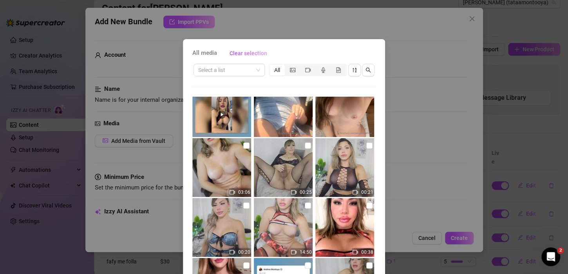
click at [285, 218] on img at bounding box center [283, 227] width 59 height 59
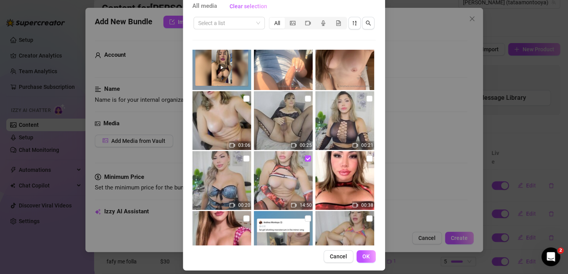
scroll to position [53, 0]
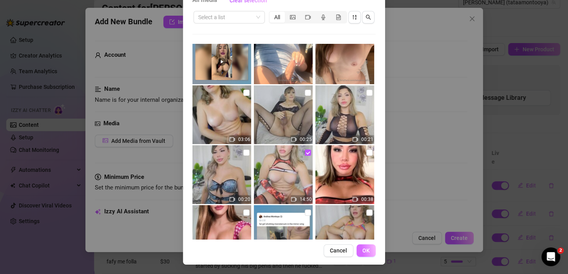
click at [363, 250] on span "OK" at bounding box center [366, 251] width 7 height 6
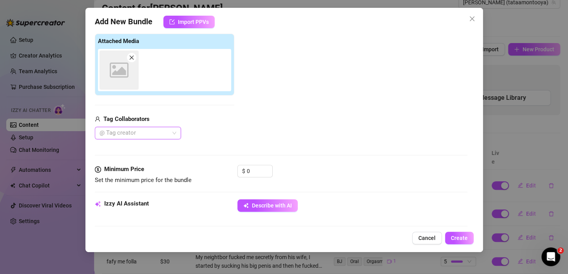
scroll to position [123, 0]
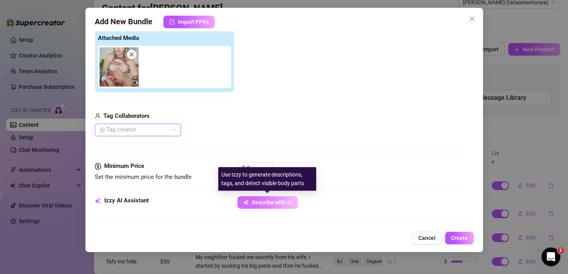
click at [258, 200] on span "Describe with AI" at bounding box center [272, 203] width 40 height 6
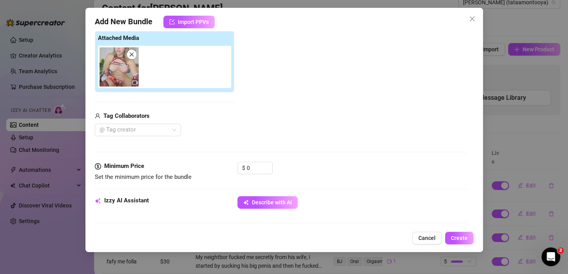
click at [268, 211] on div "Izzy AI Assistant Describe with AI" at bounding box center [281, 206] width 373 height 20
click at [263, 201] on span "Describe with AI" at bounding box center [272, 203] width 40 height 6
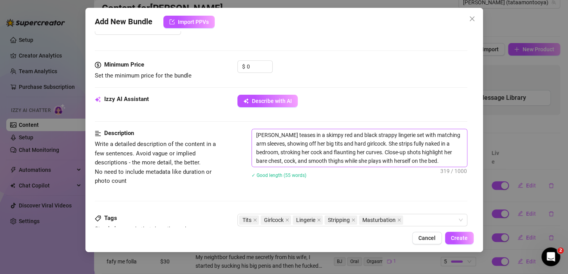
scroll to position [240, 0]
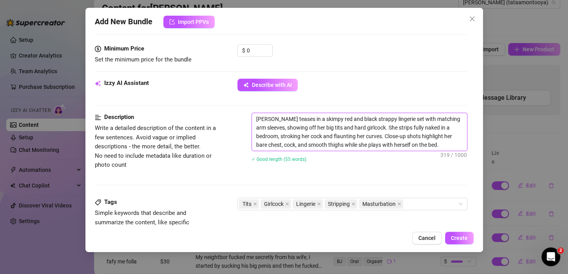
drag, startPoint x: 275, startPoint y: 120, endPoint x: 233, endPoint y: 120, distance: 41.6
click at [233, 120] on div "Description Write a detailed description of the content in a few sentences. Avo…" at bounding box center [281, 143] width 373 height 60
click at [260, 118] on textarea "teases in a skimpy red and black strappy lingerie set with matching arm sleeves…" at bounding box center [359, 132] width 215 height 38
click at [433, 143] on textarea "Teases in a skimpy red and black strappy lingerie set with matching arm sleeves…" at bounding box center [359, 132] width 215 height 38
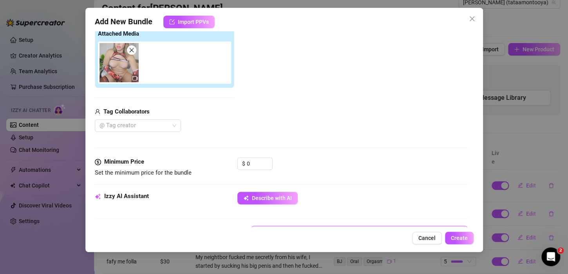
scroll to position [123, 0]
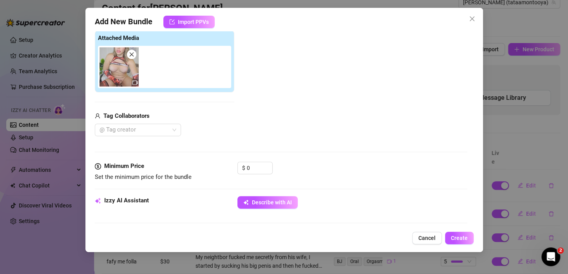
click at [113, 74] on img at bounding box center [119, 66] width 39 height 39
click at [116, 71] on img at bounding box center [119, 66] width 39 height 39
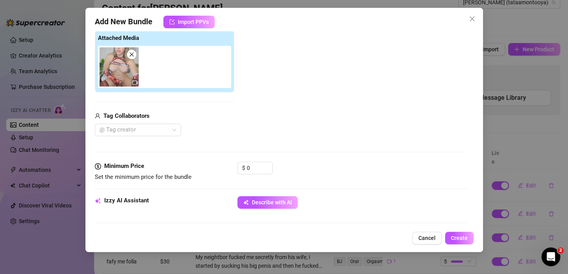
click at [116, 60] on img at bounding box center [119, 66] width 39 height 39
click at [114, 60] on img at bounding box center [119, 66] width 39 height 39
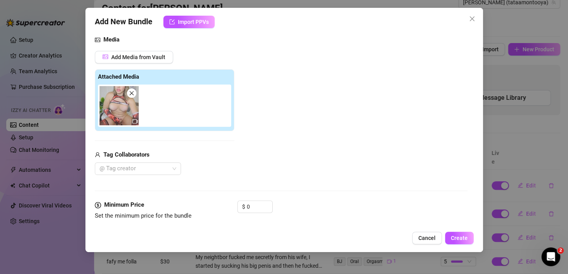
scroll to position [84, 0]
click at [131, 115] on img at bounding box center [119, 106] width 39 height 39
click at [131, 95] on icon "close" at bounding box center [131, 93] width 5 height 5
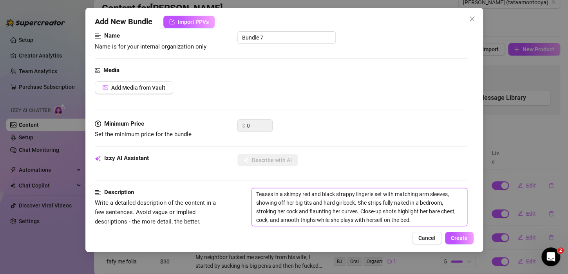
scroll to position [0, 0]
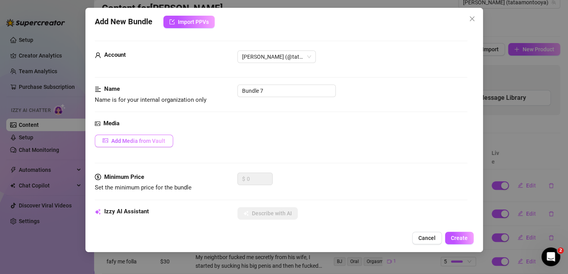
click at [145, 140] on span "Add Media from Vault" at bounding box center [138, 141] width 54 height 6
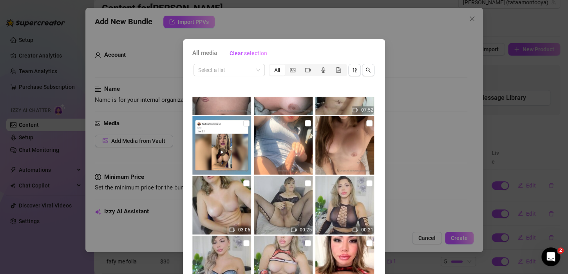
scroll to position [157, 0]
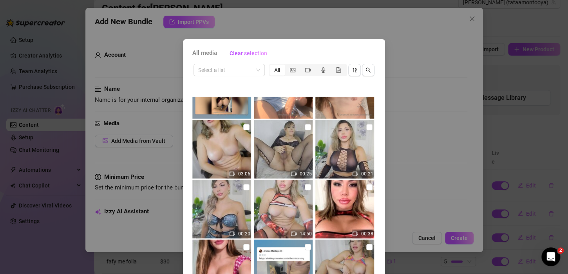
click at [296, 192] on img at bounding box center [283, 209] width 59 height 59
drag, startPoint x: 280, startPoint y: 209, endPoint x: 267, endPoint y: 200, distance: 14.9
click at [267, 200] on img at bounding box center [283, 209] width 59 height 59
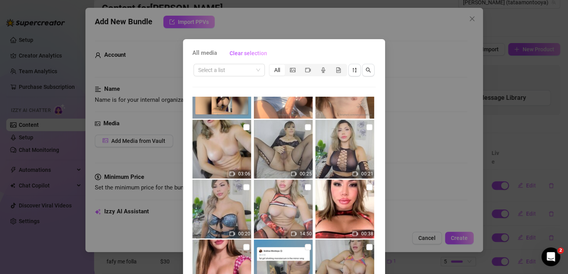
click at [267, 200] on img at bounding box center [283, 209] width 59 height 59
click at [271, 186] on img at bounding box center [283, 209] width 59 height 59
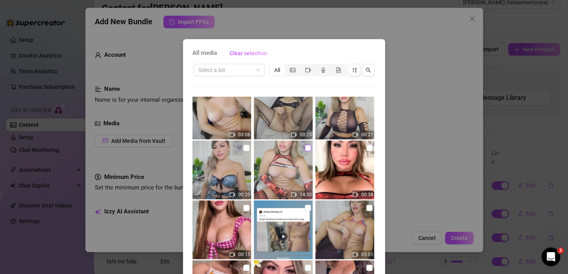
click at [305, 151] on input "checkbox" at bounding box center [308, 148] width 6 height 6
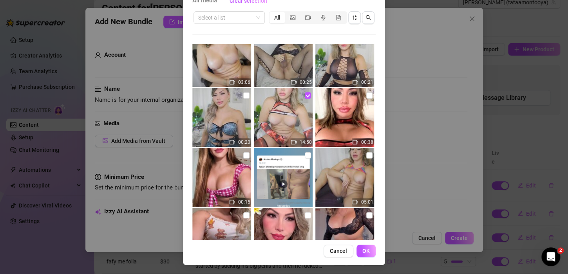
scroll to position [53, 0]
click at [363, 254] on span "OK" at bounding box center [366, 251] width 7 height 6
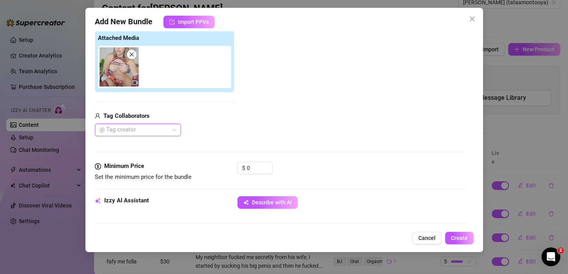
scroll to position [280, 0]
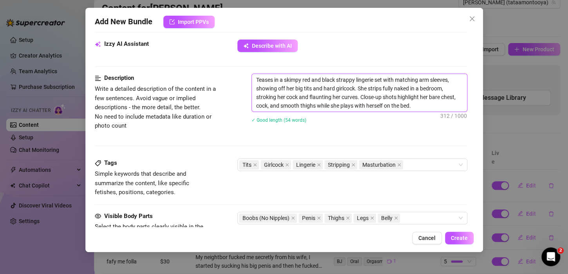
click at [259, 78] on textarea "Teases in a skimpy red and black strappy lingerie set with matching arm sleeves…" at bounding box center [359, 93] width 215 height 38
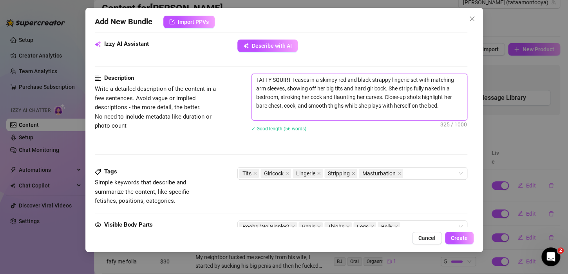
click at [285, 117] on textarea "TATTY SQUIRT Teases in a skimpy red and black strappy lingerie set with matchin…" at bounding box center [359, 97] width 215 height 46
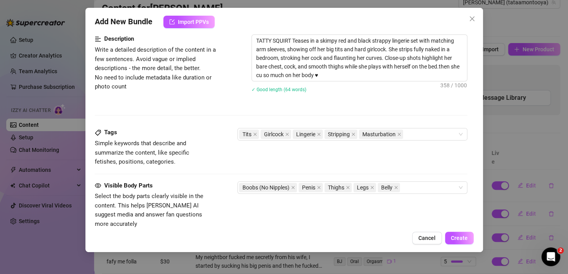
drag, startPoint x: 455, startPoint y: 241, endPoint x: 253, endPoint y: 174, distance: 212.9
click at [260, 188] on div "Add New Bundle Import PPVs Account [PERSON_NAME] (@tataamontooya) Name Name is …" at bounding box center [284, 130] width 398 height 245
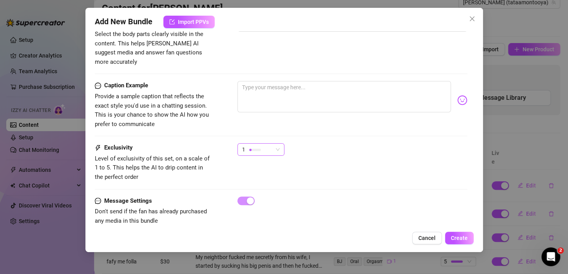
scroll to position [483, 0]
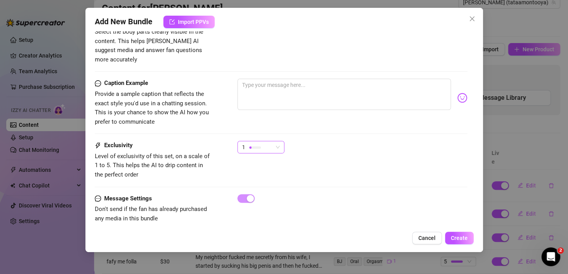
click at [257, 144] on div at bounding box center [255, 147] width 12 height 7
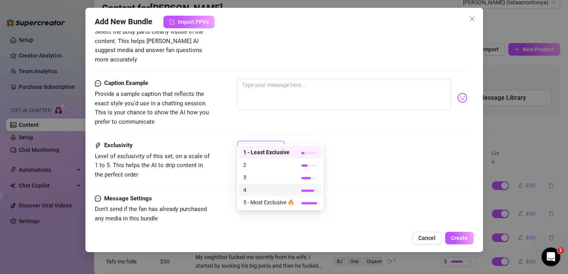
click at [271, 189] on span "4" at bounding box center [268, 190] width 51 height 9
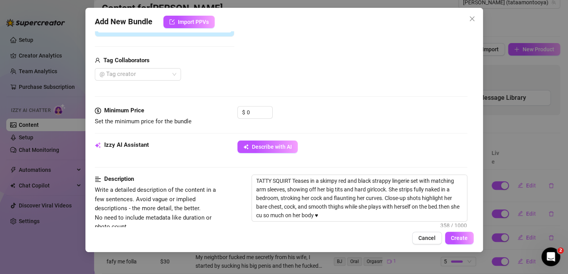
scroll to position [131, 0]
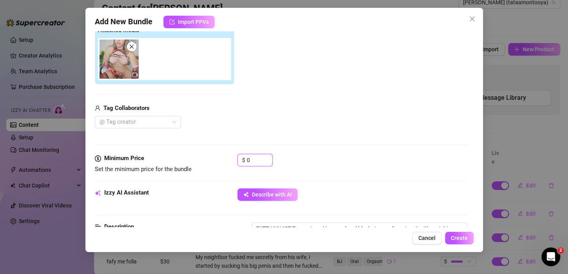
drag, startPoint x: 257, startPoint y: 159, endPoint x: 202, endPoint y: 143, distance: 57.5
click at [202, 143] on form "Account [PERSON_NAME] (@tataamontooya) Name Name is for your internal organizat…" at bounding box center [281, 250] width 373 height 681
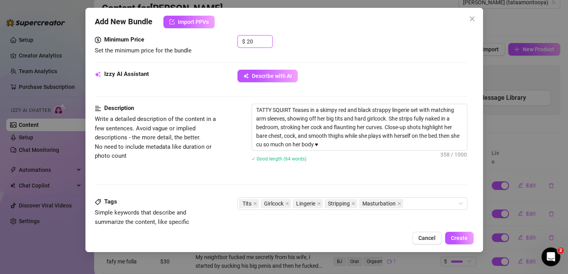
scroll to position [248, 0]
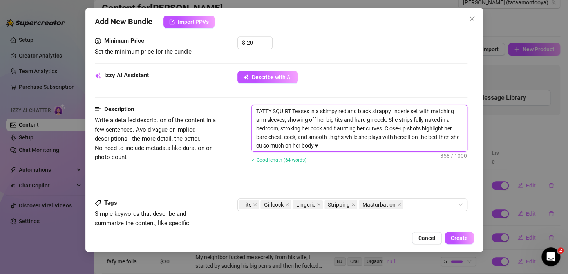
click at [274, 111] on textarea "TATTY SQUIRT Teases in a skimpy red and black strappy lingerie set with matchin…" at bounding box center [359, 128] width 215 height 46
drag, startPoint x: 293, startPoint y: 110, endPoint x: 275, endPoint y: 109, distance: 17.7
click at [275, 109] on textarea "TATTY SQUIRT Teases in a skimpy red and black strappy lingerie set with matchin…" at bounding box center [359, 128] width 215 height 46
click at [271, 145] on textarea "TATTY Teases in a skimpy red and black strappy lingerie set with matching arm s…" at bounding box center [359, 128] width 215 height 46
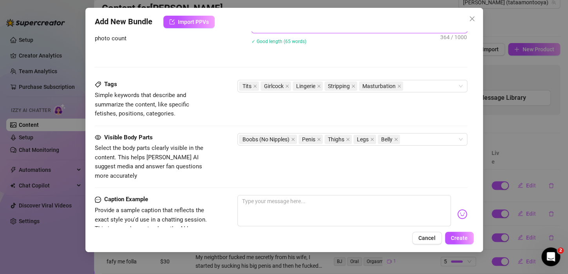
scroll to position [366, 0]
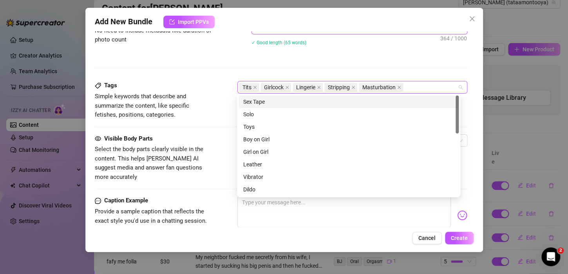
click at [411, 87] on div "Tits Girlcock Lingerie Stripping Masturbation" at bounding box center [348, 87] width 219 height 11
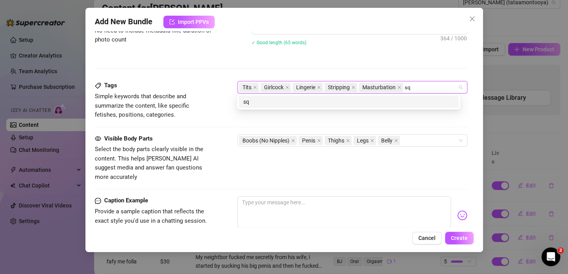
scroll to position [0, 0]
click at [412, 65] on div "Description Write a detailed description of the content in a few sentences. Avo…" at bounding box center [281, 34] width 373 height 94
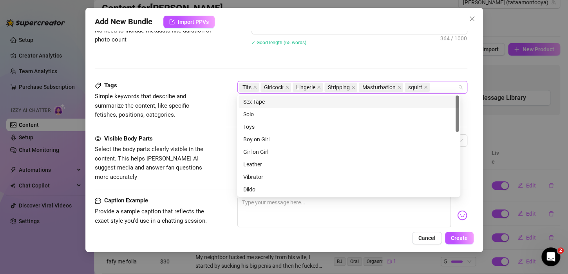
click at [436, 86] on div "Tits Girlcock Lingerie Stripping Masturbation squirt" at bounding box center [348, 87] width 219 height 11
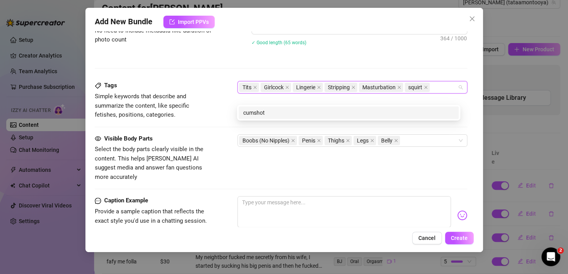
click at [208, 73] on div "Description Write a detailed description of the content in a few sentences. Avo…" at bounding box center [281, 34] width 373 height 94
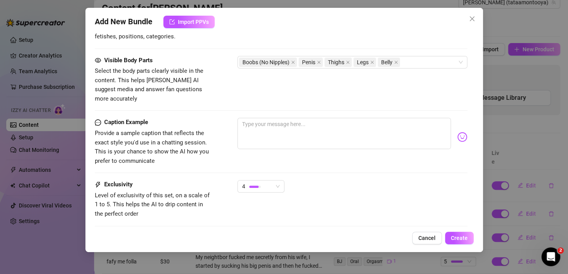
scroll to position [483, 0]
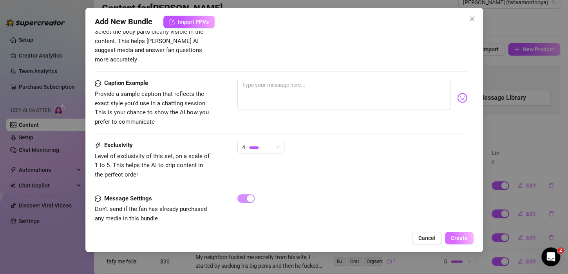
click at [454, 237] on span "Create" at bounding box center [459, 238] width 17 height 6
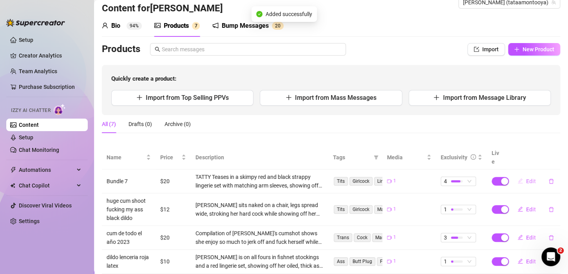
click at [528, 178] on span "Edit" at bounding box center [532, 181] width 10 height 6
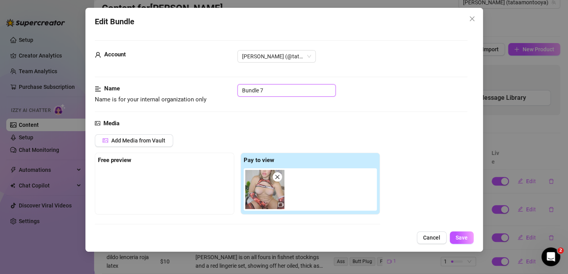
drag, startPoint x: 288, startPoint y: 86, endPoint x: 114, endPoint y: 70, distance: 174.8
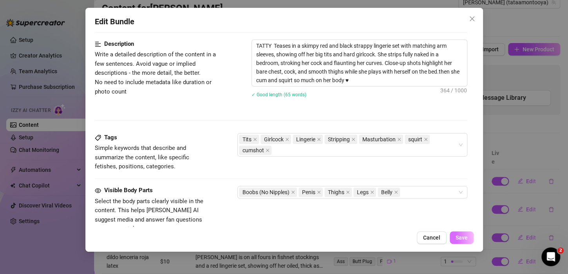
scroll to position [0, 0]
click at [462, 240] on span "Save" at bounding box center [462, 238] width 12 height 6
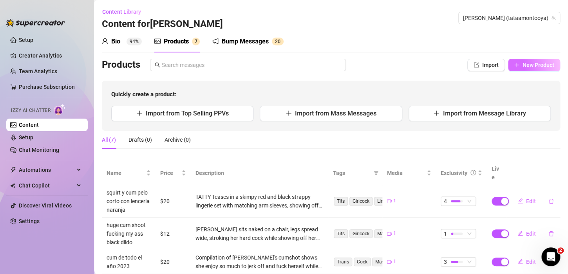
click at [514, 70] on button "New Product" at bounding box center [535, 65] width 52 height 13
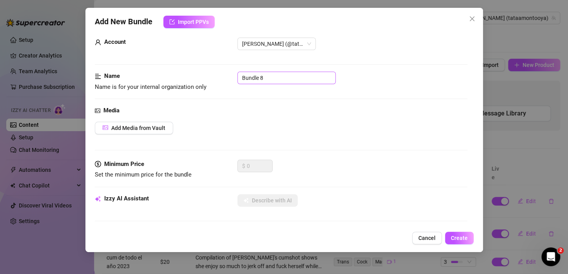
scroll to position [39, 0]
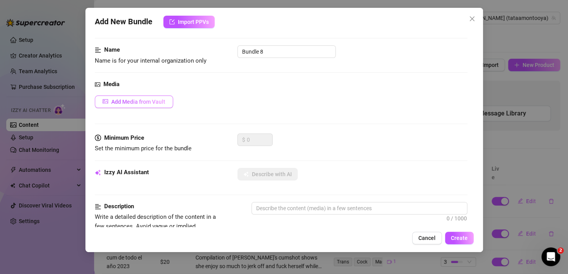
click at [156, 99] on span "Add Media from Vault" at bounding box center [138, 102] width 54 height 6
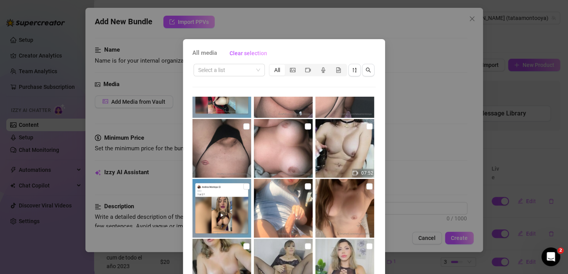
scroll to position [0, 0]
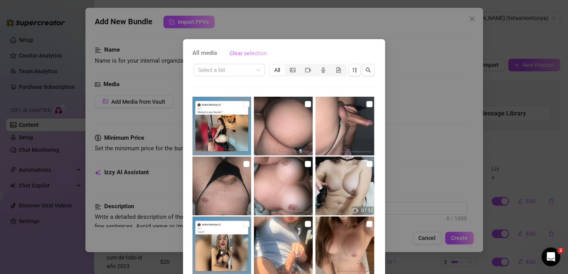
click at [233, 48] on button "Clear selection" at bounding box center [248, 53] width 50 height 13
click at [239, 51] on span "Clear selection" at bounding box center [249, 53] width 38 height 6
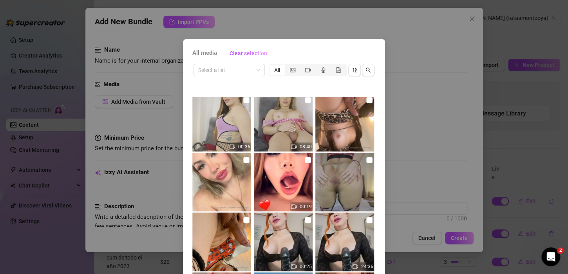
scroll to position [1294, 0]
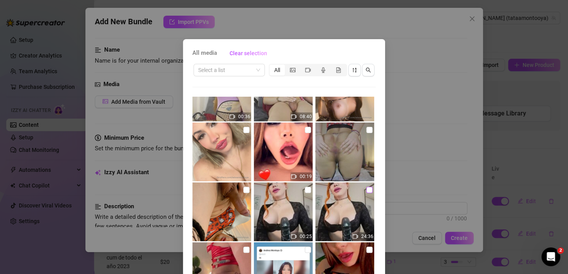
click at [367, 191] on input "checkbox" at bounding box center [370, 190] width 6 height 6
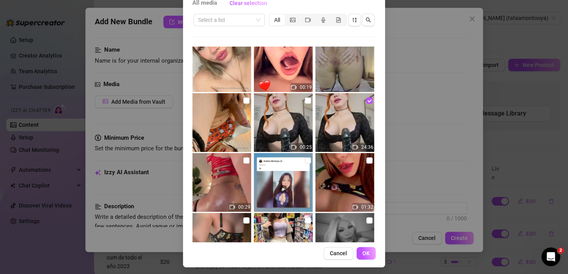
scroll to position [53, 0]
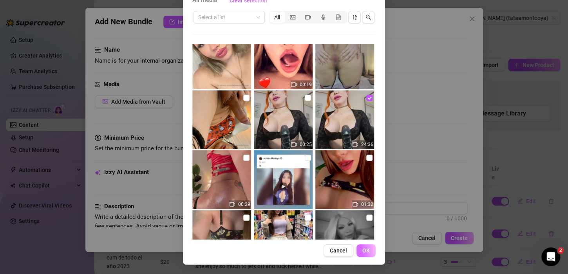
click at [363, 248] on span "OK" at bounding box center [366, 251] width 7 height 6
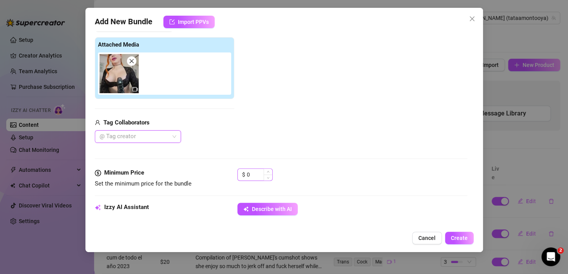
scroll to position [118, 0]
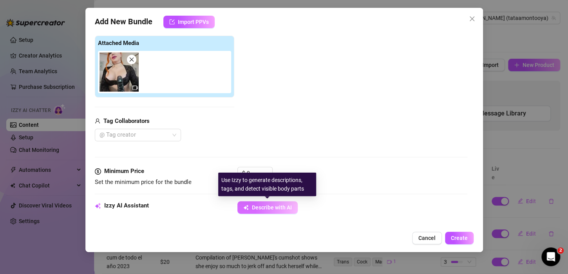
click at [264, 211] on button "Describe with AI" at bounding box center [268, 208] width 60 height 13
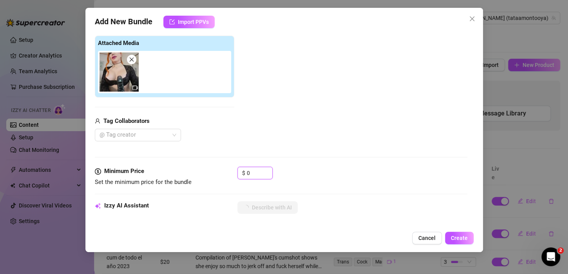
drag, startPoint x: 252, startPoint y: 171, endPoint x: 191, endPoint y: 161, distance: 62.1
click at [195, 160] on form "Account [PERSON_NAME] (@tataamontooya) Name Name is for your internal organizat…" at bounding box center [281, 258] width 373 height 670
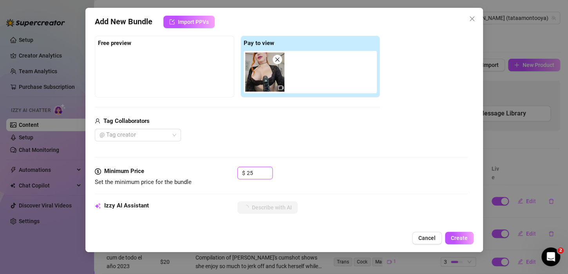
scroll to position [0, 0]
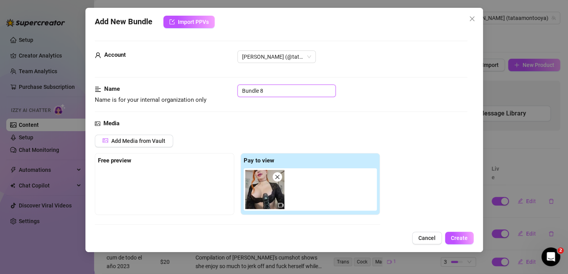
drag, startPoint x: 276, startPoint y: 92, endPoint x: 167, endPoint y: 78, distance: 109.1
click at [105, 138] on icon "picture" at bounding box center [105, 140] width 5 height 5
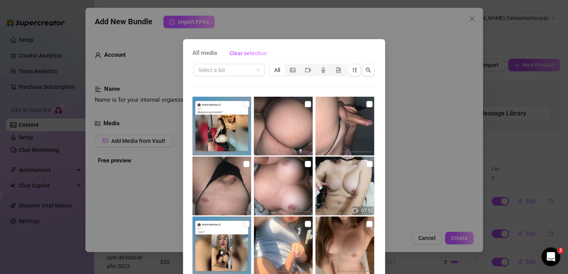
click at [415, 65] on div "All media Clear selection Select a list All 07:52 03:06 00:25 00:21 00:20 14:50…" at bounding box center [284, 137] width 568 height 274
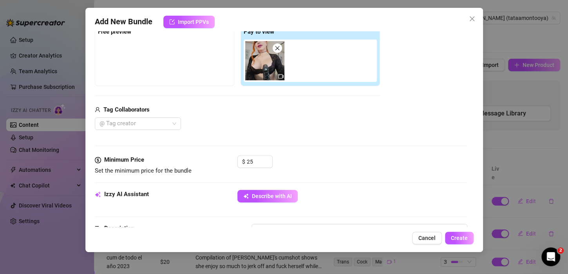
scroll to position [157, 0]
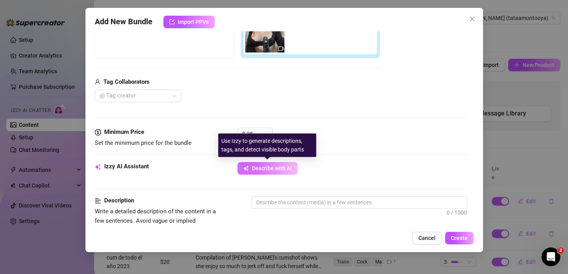
click at [268, 170] on span "Describe with AI" at bounding box center [272, 168] width 40 height 6
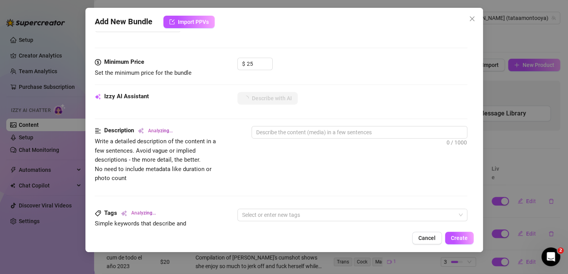
scroll to position [235, 0]
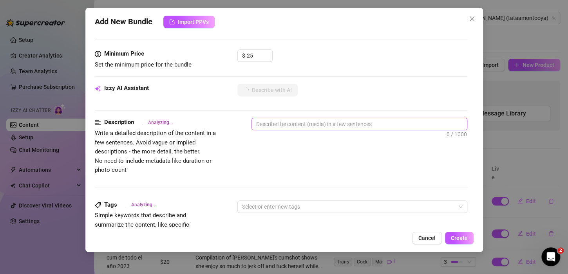
click at [305, 122] on textarea at bounding box center [359, 124] width 215 height 12
click at [266, 126] on textarea at bounding box center [359, 124] width 215 height 12
paste textarea "[PERSON_NAME] loves to touch herself in her room and play with her favorite toy…"
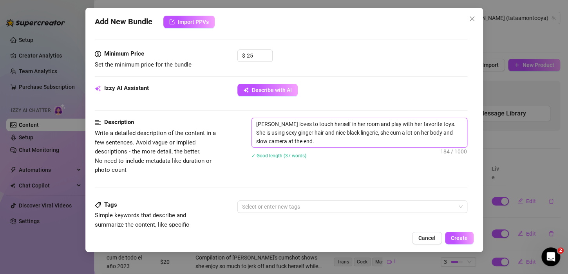
scroll to position [274, 0]
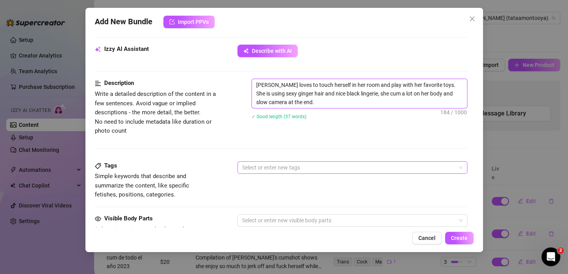
click at [279, 171] on div at bounding box center [348, 167] width 219 height 11
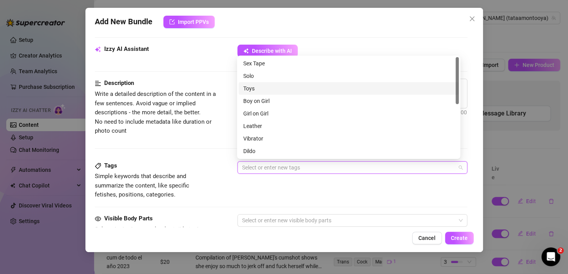
click at [269, 90] on div "Toys" at bounding box center [348, 88] width 211 height 9
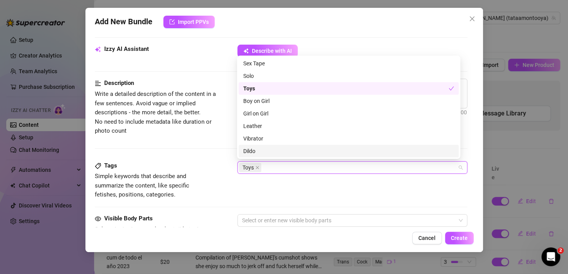
click at [266, 151] on div "Dildo" at bounding box center [348, 151] width 211 height 9
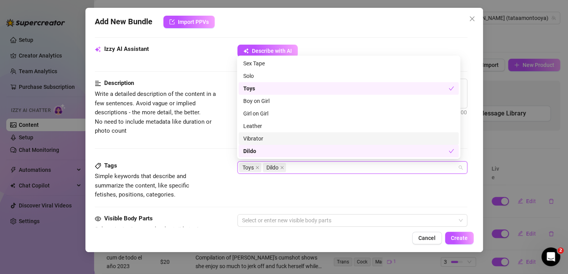
click at [267, 134] on div "Vibrator" at bounding box center [349, 139] width 220 height 13
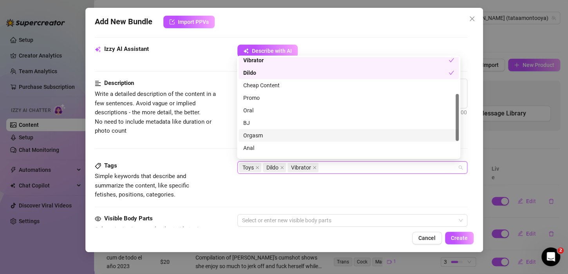
click at [263, 137] on div "Orgasm" at bounding box center [348, 135] width 211 height 9
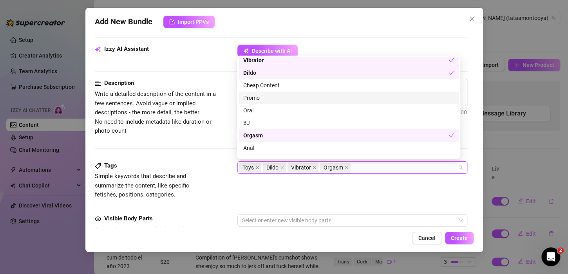
scroll to position [113, 0]
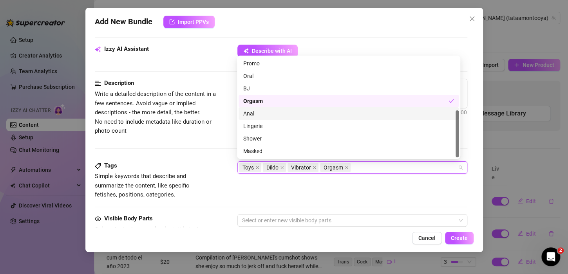
click at [259, 114] on div "Anal" at bounding box center [348, 113] width 211 height 9
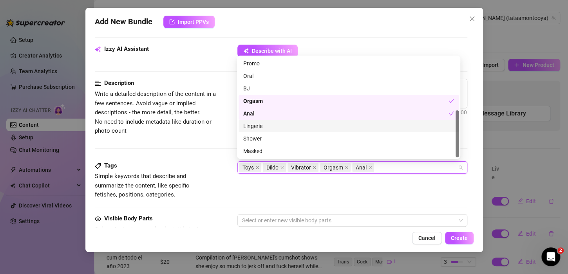
click at [263, 123] on div "Lingerie" at bounding box center [348, 126] width 211 height 9
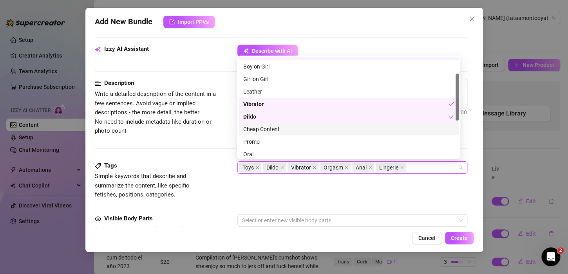
scroll to position [0, 0]
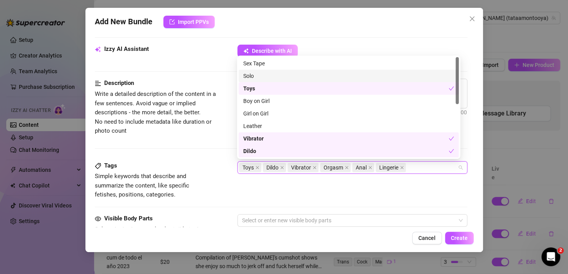
click at [262, 76] on div "Solo" at bounding box center [348, 76] width 211 height 9
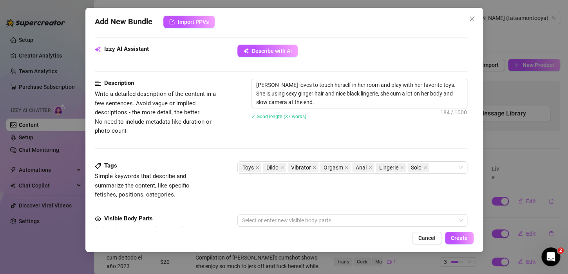
click at [278, 183] on div "Tags Simple keywords that describe and summarize the content, like specific fet…" at bounding box center [281, 181] width 373 height 38
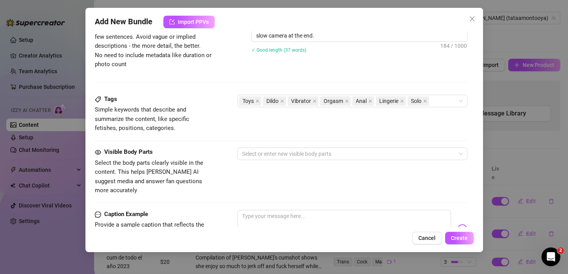
scroll to position [353, 0]
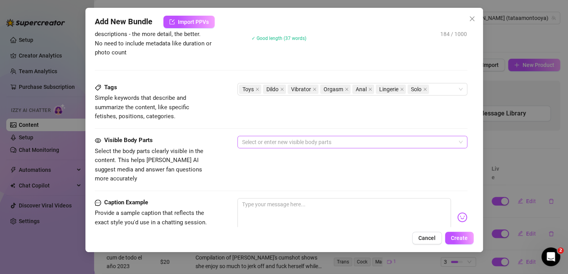
click at [267, 145] on div at bounding box center [348, 142] width 219 height 11
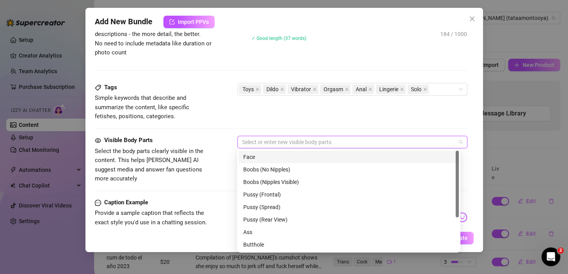
click at [259, 156] on div "Face" at bounding box center [348, 157] width 211 height 9
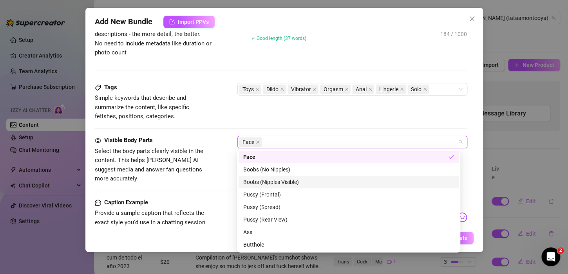
click at [274, 184] on div "Boobs (Nipples Visible)" at bounding box center [348, 182] width 211 height 9
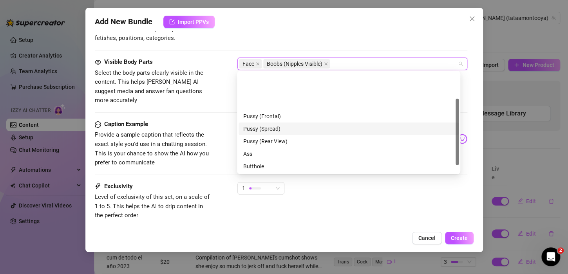
scroll to position [39, 0]
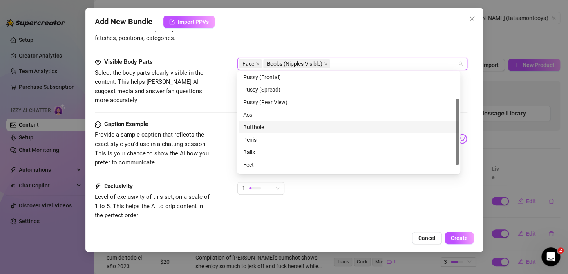
click at [268, 128] on div "Butthole" at bounding box center [348, 127] width 211 height 9
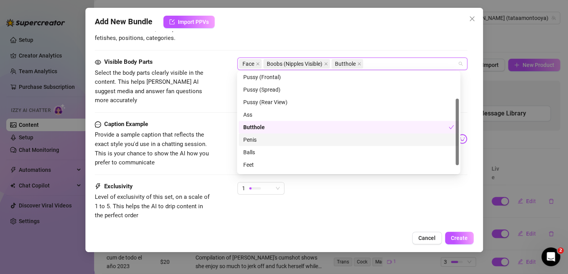
click at [266, 138] on div "Penis" at bounding box center [348, 140] width 211 height 9
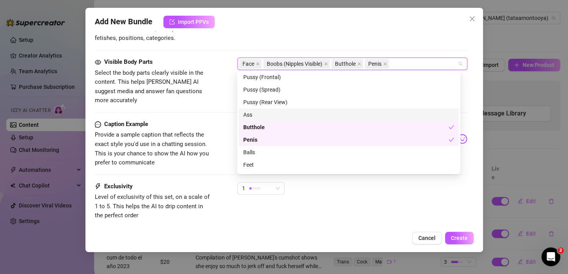
click at [262, 111] on div "Ass" at bounding box center [348, 115] width 211 height 9
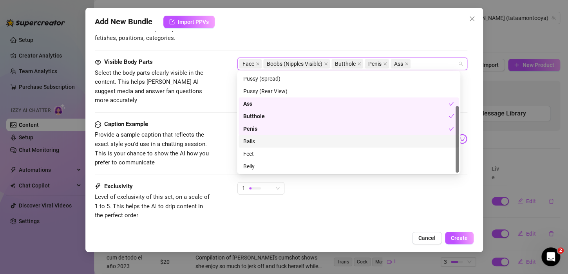
click at [263, 139] on div "Balls" at bounding box center [348, 141] width 211 height 9
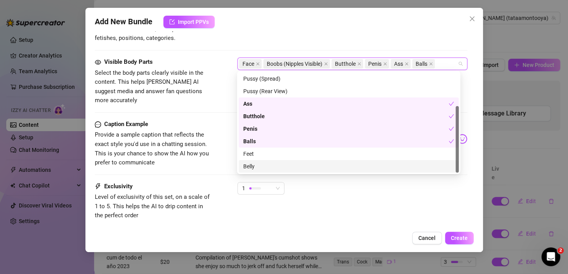
click at [261, 166] on div "Belly" at bounding box center [348, 166] width 211 height 9
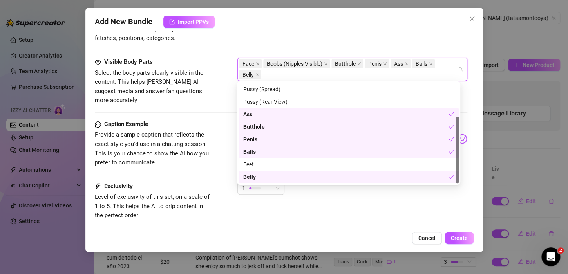
scroll to position [0, 0]
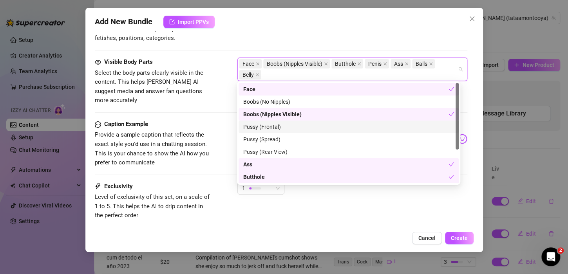
click at [210, 106] on div "Visible Body Parts Select the body parts clearly visible in the content. This h…" at bounding box center [281, 89] width 373 height 62
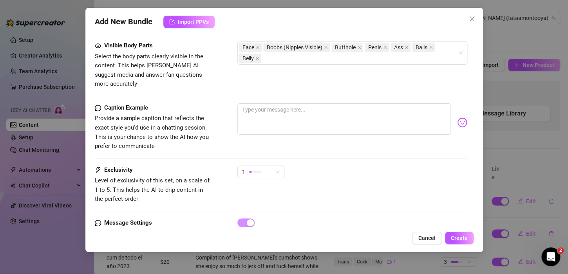
scroll to position [472, 0]
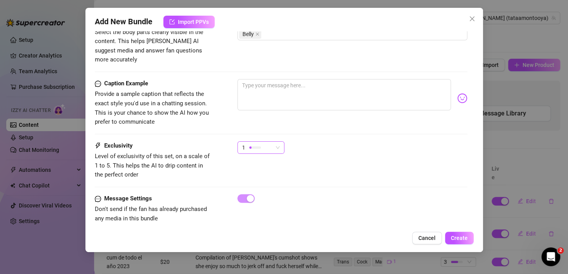
click at [255, 147] on div at bounding box center [255, 148] width 12 height 2
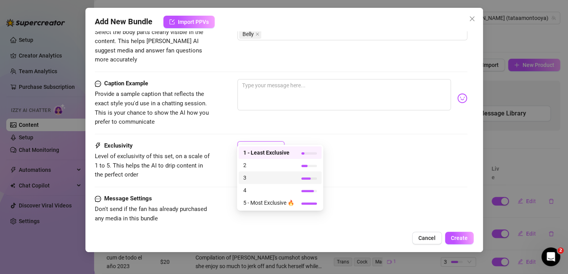
click at [260, 182] on div "3" at bounding box center [280, 178] width 83 height 13
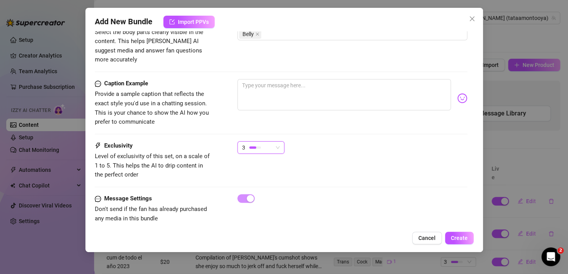
click at [271, 142] on div "3" at bounding box center [257, 148] width 31 height 12
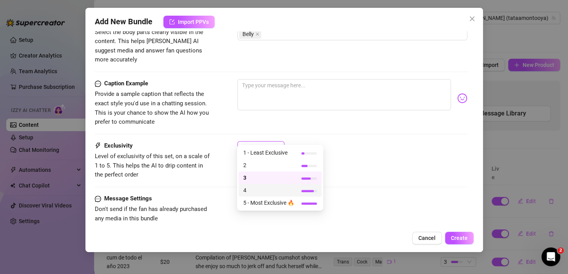
click at [252, 185] on div "4" at bounding box center [280, 190] width 83 height 13
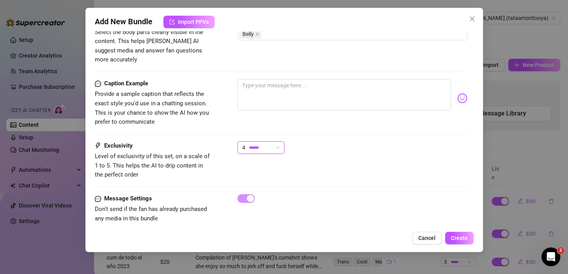
scroll to position [394, 0]
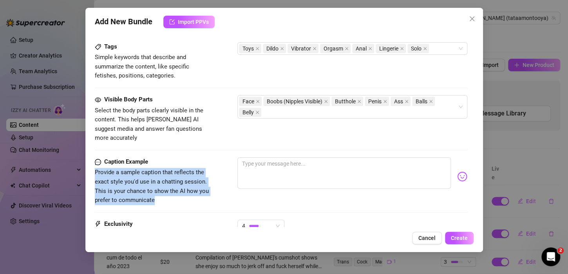
drag, startPoint x: 163, startPoint y: 189, endPoint x: 93, endPoint y: 166, distance: 74.4
click at [93, 166] on div "Add New Bundle Import PPVs Account [PERSON_NAME] (@tataamontooya) Name Name is …" at bounding box center [284, 130] width 398 height 245
drag, startPoint x: 116, startPoint y: 164, endPoint x: 164, endPoint y: 180, distance: 50.3
copy span "Provide a sample caption that reflects the exact style you'd use in a chatting …"
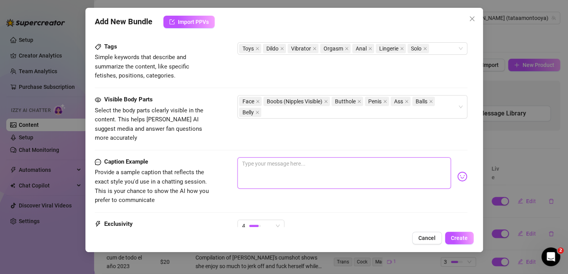
click at [264, 158] on textarea at bounding box center [345, 173] width 214 height 31
click at [278, 158] on textarea "tatty huge cumshot" at bounding box center [345, 173] width 214 height 31
click at [318, 158] on textarea "tatty huge cum shot" at bounding box center [345, 173] width 214 height 31
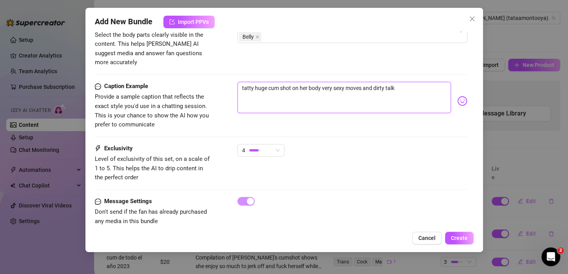
scroll to position [472, 0]
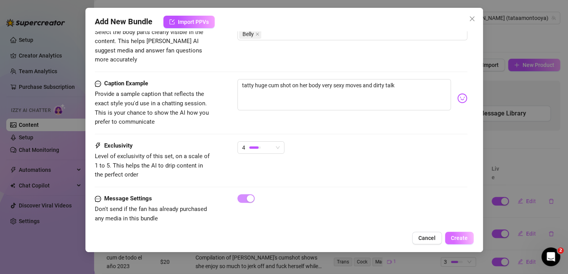
click at [450, 238] on button "Create" at bounding box center [459, 238] width 29 height 13
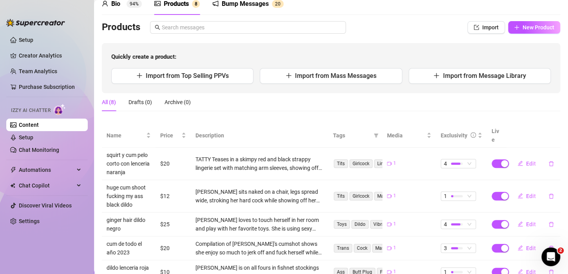
scroll to position [0, 0]
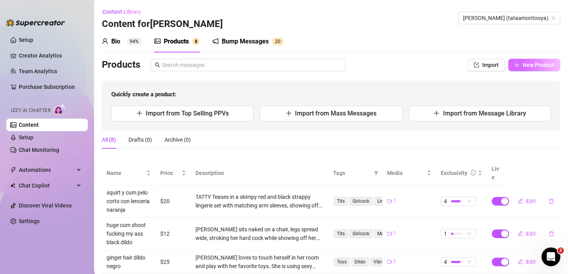
click at [523, 65] on span "New Product" at bounding box center [539, 65] width 32 height 6
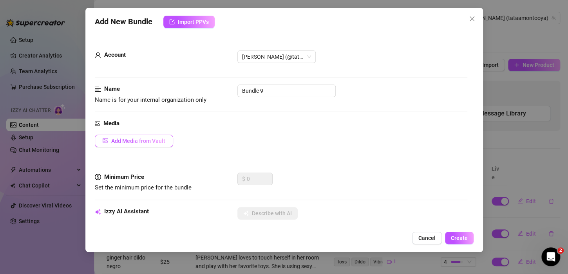
click at [157, 136] on button "Add Media from Vault" at bounding box center [134, 141] width 78 height 13
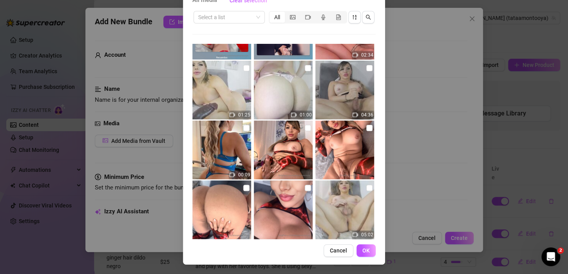
scroll to position [648, 0]
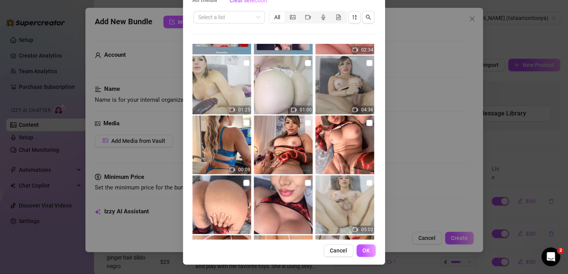
click at [328, 95] on img at bounding box center [345, 85] width 59 height 59
click at [365, 249] on span "OK" at bounding box center [366, 251] width 7 height 6
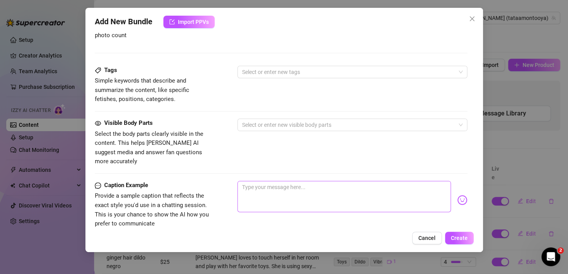
scroll to position [392, 0]
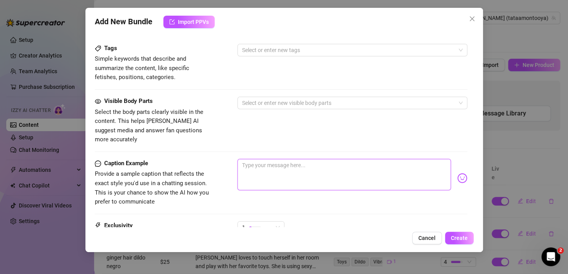
click at [265, 167] on textarea at bounding box center [345, 174] width 214 height 31
click at [386, 162] on textarea "very high quality video sexy lingerie and nice high heels" at bounding box center [345, 174] width 214 height 31
click at [386, 161] on textarea "very high quality video sexy lingerie and nice high heels" at bounding box center [345, 174] width 214 height 31
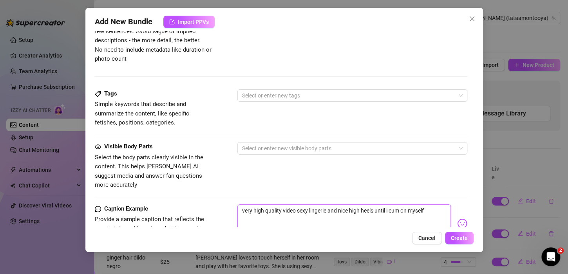
scroll to position [274, 0]
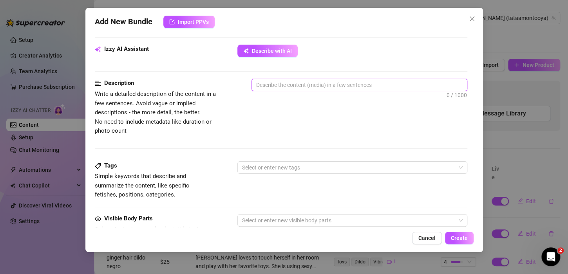
click at [300, 82] on textarea at bounding box center [359, 85] width 215 height 12
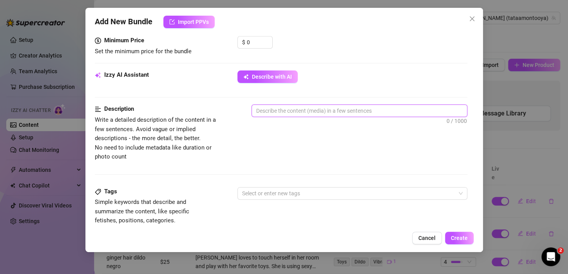
scroll to position [196, 0]
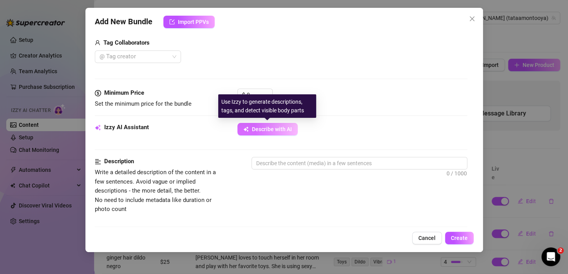
click at [267, 130] on span "Describe with AI" at bounding box center [272, 129] width 40 height 6
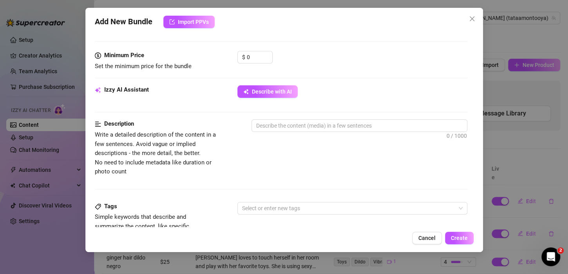
scroll to position [235, 0]
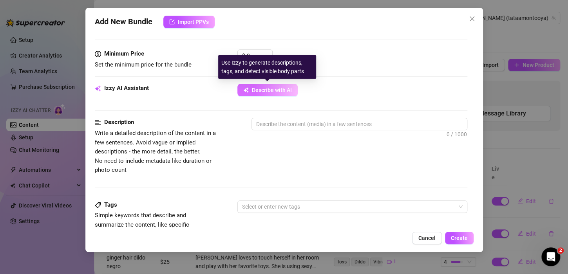
click at [252, 91] on span "Describe with AI" at bounding box center [272, 90] width 40 height 6
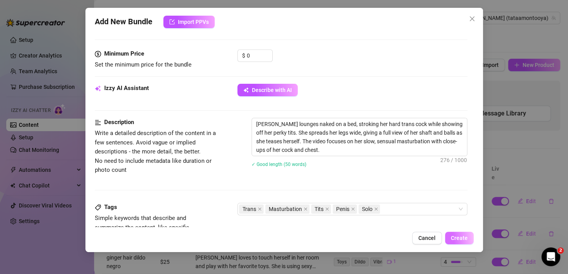
click at [456, 238] on span "Create" at bounding box center [459, 238] width 17 height 6
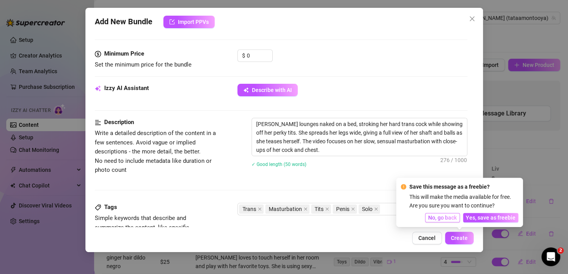
click at [440, 220] on span "No, go back" at bounding box center [443, 218] width 29 height 6
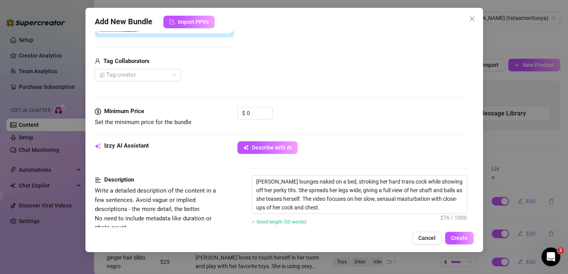
scroll to position [78, 0]
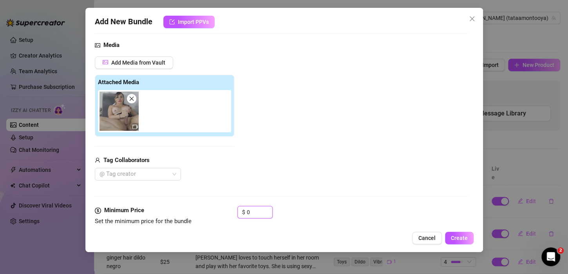
drag, startPoint x: 256, startPoint y: 216, endPoint x: 188, endPoint y: 208, distance: 67.9
click at [188, 208] on div "Minimum Price Set the minimum price for the bundle $ 0" at bounding box center [281, 216] width 373 height 20
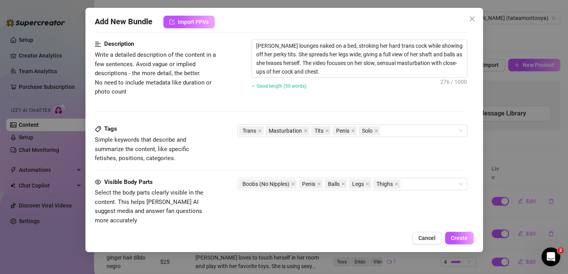
scroll to position [274, 0]
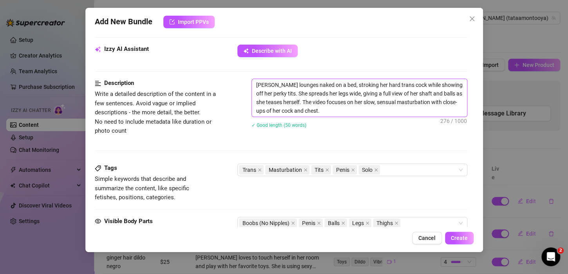
click at [338, 111] on textarea "[PERSON_NAME] lounges naked on a bed, stroking her hard trans cock while showin…" at bounding box center [359, 98] width 215 height 38
click at [355, 113] on textarea "[PERSON_NAME] lounges naked on a bed, stroking her hard trans cock while showin…" at bounding box center [359, 98] width 215 height 38
click at [377, 114] on textarea "[PERSON_NAME] lounges naked on a bed, stroking her hard trans cock while showin…" at bounding box center [359, 98] width 215 height 38
drag, startPoint x: 383, startPoint y: 115, endPoint x: 248, endPoint y: 77, distance: 140.2
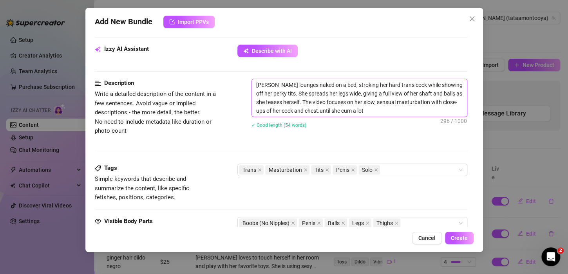
click at [248, 77] on form "Account [PERSON_NAME] (@tataamontooya) Name Name is for your internal organizat…" at bounding box center [281, 102] width 373 height 672
